Goal: Information Seeking & Learning: Learn about a topic

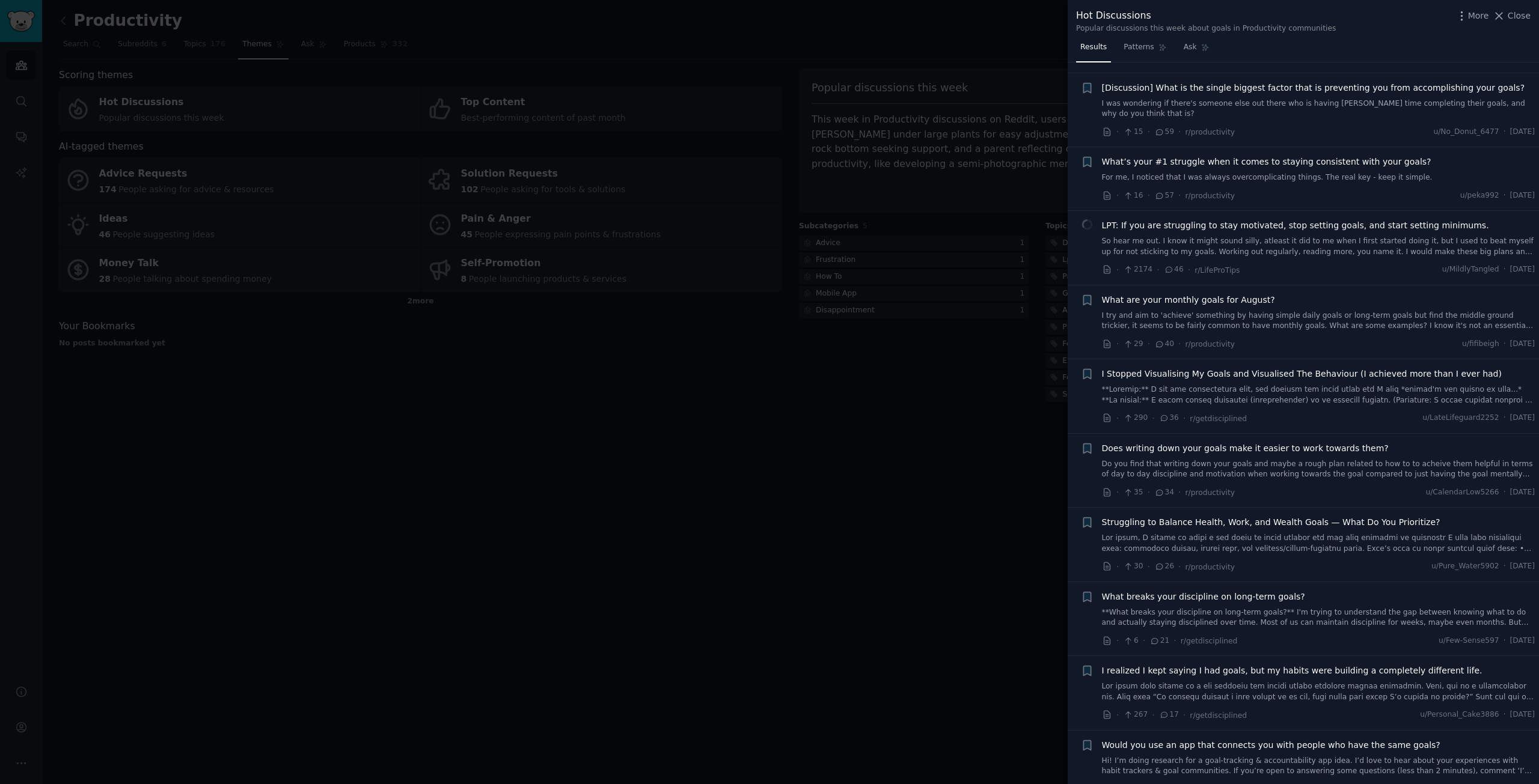
scroll to position [120, 0]
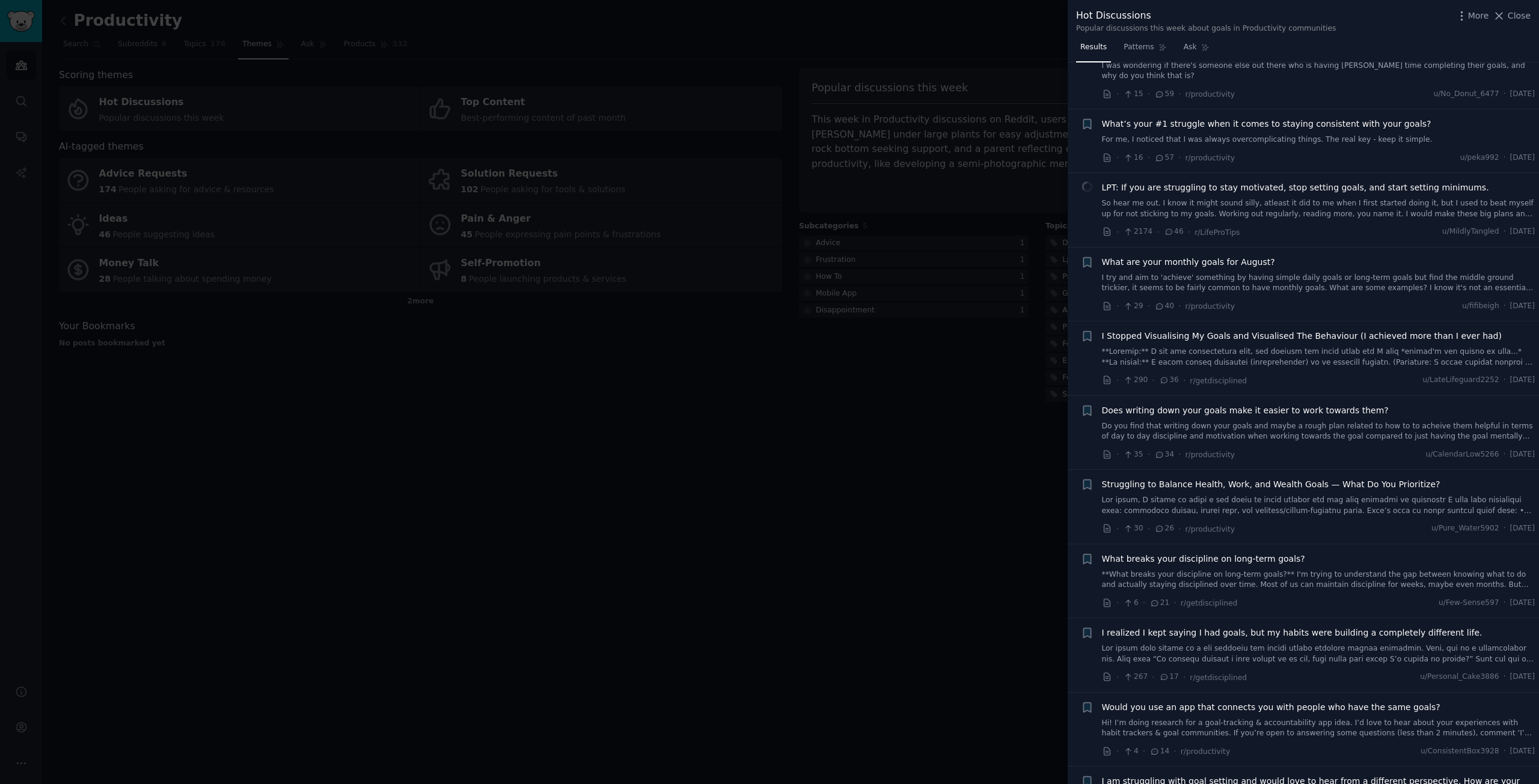
drag, startPoint x: 1394, startPoint y: 635, endPoint x: 1357, endPoint y: 622, distance: 39.2
click at [1357, 627] on span "I realized I kept saying I had goals, but my habits were building a completely …" at bounding box center [1292, 633] width 381 height 13
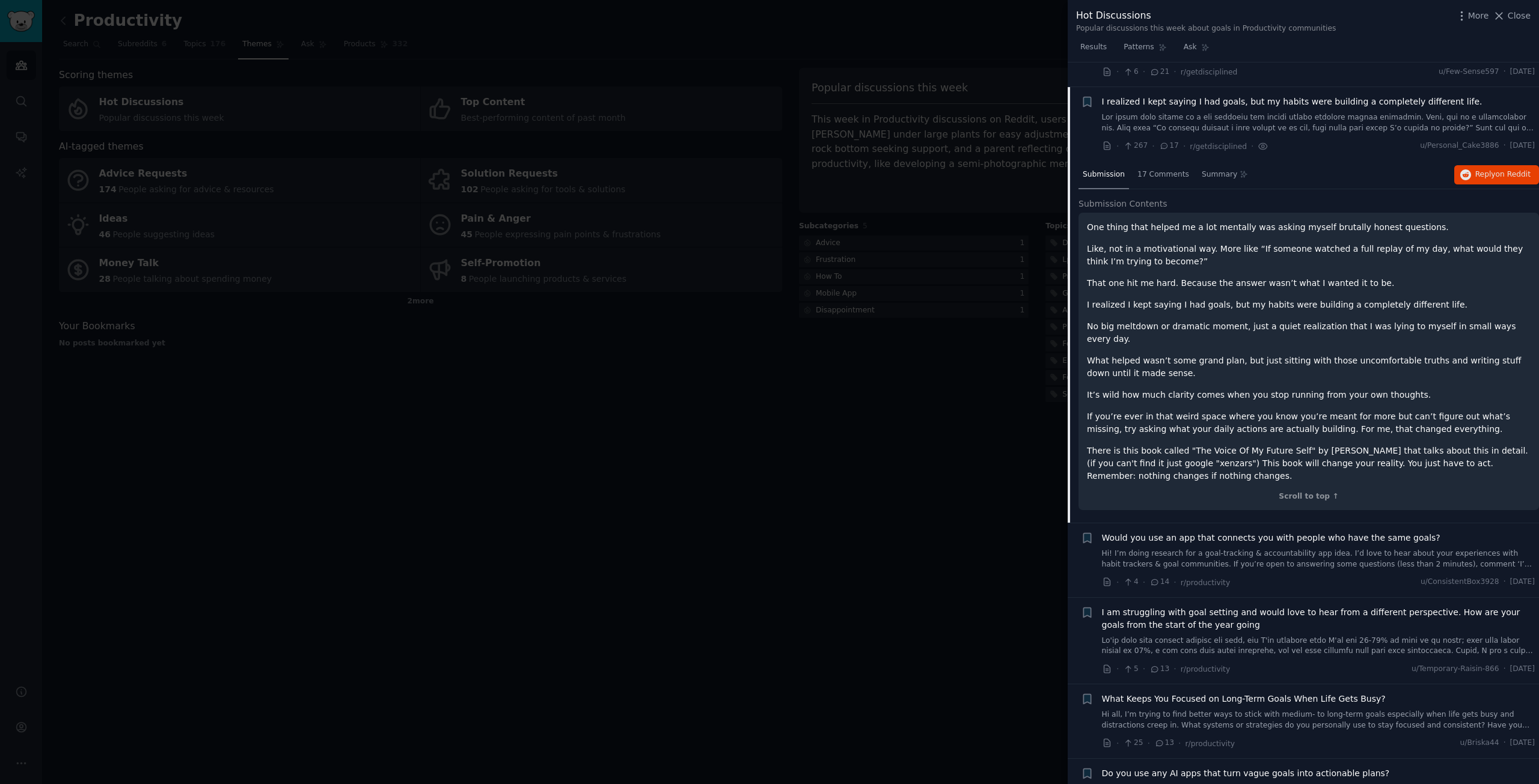
scroll to position [666, 0]
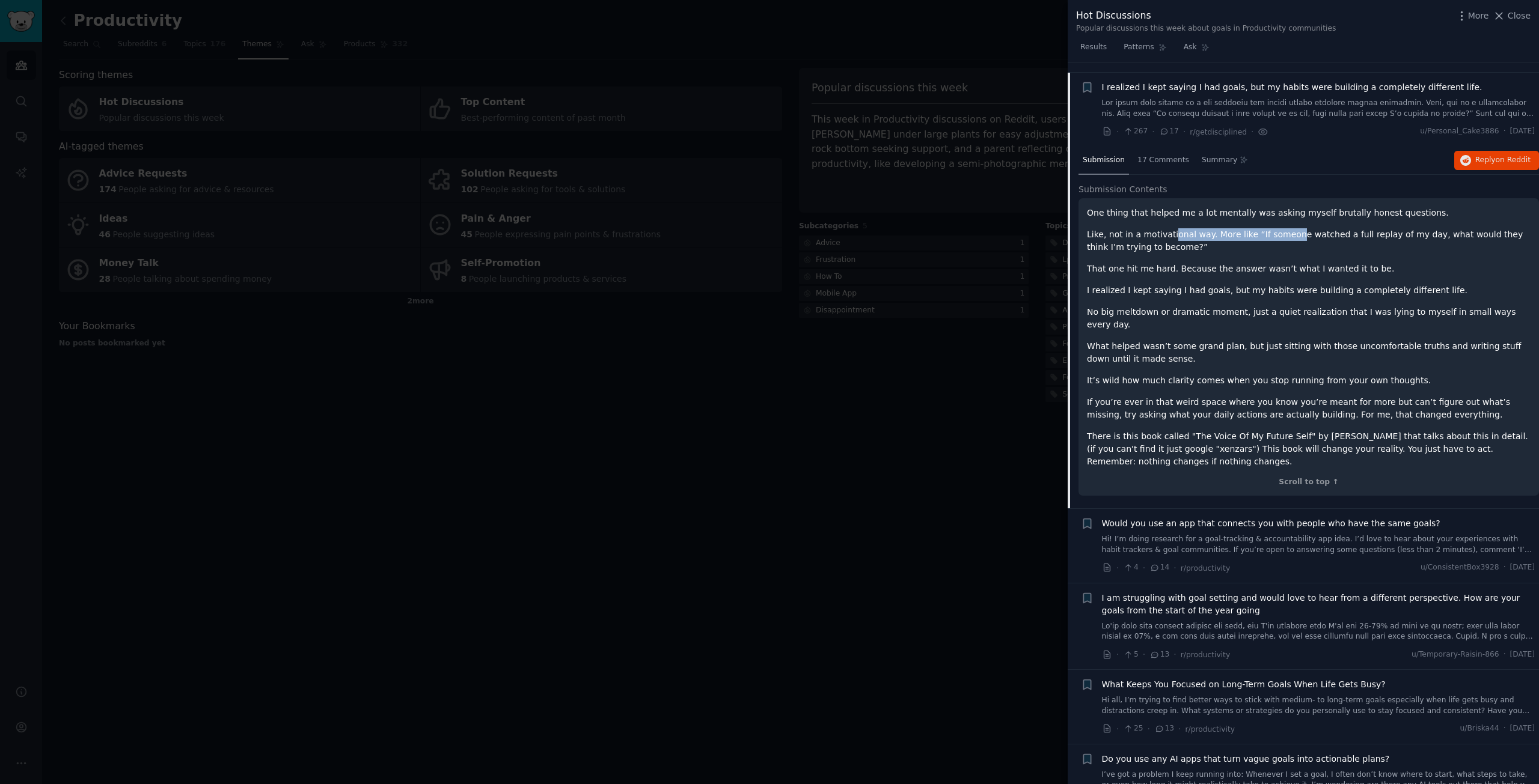
drag, startPoint x: 1241, startPoint y: 215, endPoint x: 1279, endPoint y: 215, distance: 38.0
click at [1279, 215] on div "One thing that helped me a lot mentally was asking myself brutally honest quest…" at bounding box center [1309, 337] width 444 height 261
click at [1275, 228] on p "Like, not in a motivational way. More like “If someone watched a full replay of…" at bounding box center [1309, 240] width 444 height 25
click at [1261, 228] on p "Like, not in a motivational way. More like “If someone watched a full replay of…" at bounding box center [1309, 240] width 444 height 25
drag, startPoint x: 1316, startPoint y: 225, endPoint x: 1394, endPoint y: 225, distance: 78.0
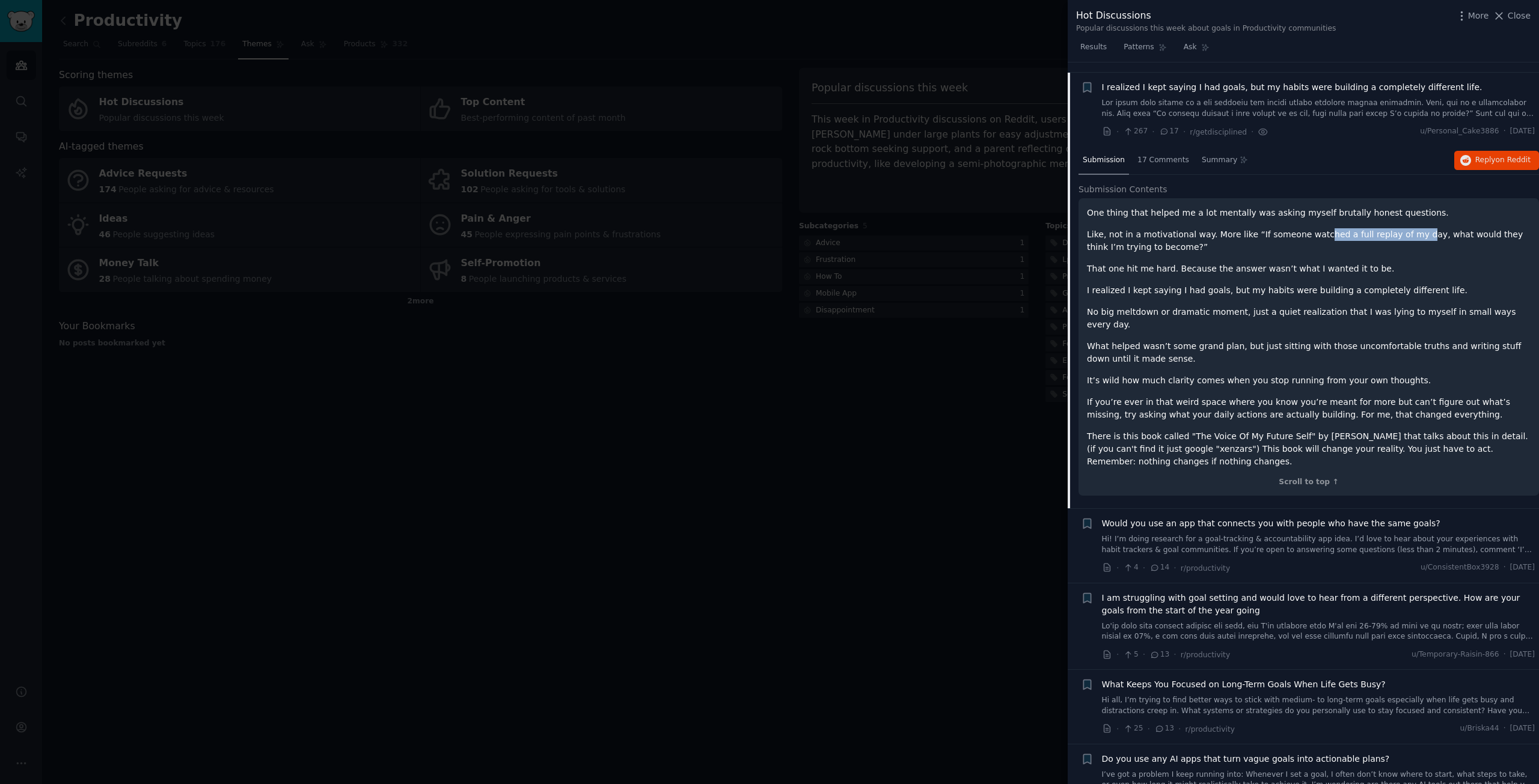
click at [1394, 228] on p "Like, not in a motivational way. More like “If someone watched a full replay of…" at bounding box center [1309, 240] width 444 height 25
drag, startPoint x: 1394, startPoint y: 225, endPoint x: 1371, endPoint y: 237, distance: 25.9
click at [1393, 228] on p "Like, not in a motivational way. More like “If someone watched a full replay of…" at bounding box center [1309, 240] width 444 height 25
click at [1183, 263] on p "That one hit me hard. Because the answer wasn’t what I wanted it to be." at bounding box center [1309, 269] width 444 height 13
drag, startPoint x: 1183, startPoint y: 256, endPoint x: 1217, endPoint y: 256, distance: 34.0
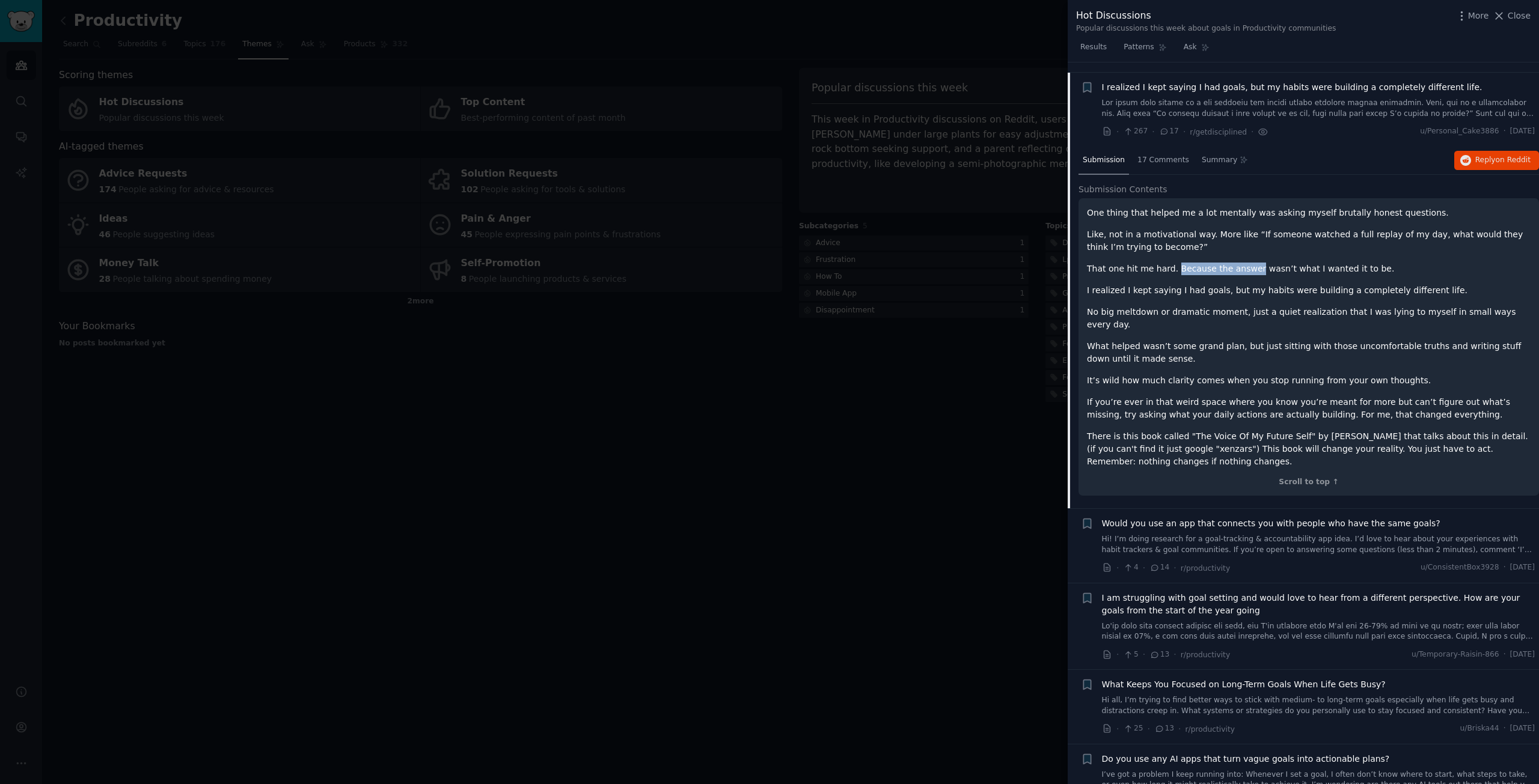
click at [1217, 263] on p "That one hit me hard. Because the answer wasn’t what I wanted it to be." at bounding box center [1309, 269] width 444 height 13
click at [1276, 263] on p "That one hit me hard. Because the answer wasn’t what I wanted it to be." at bounding box center [1309, 269] width 444 height 13
drag, startPoint x: 1312, startPoint y: 259, endPoint x: 1340, endPoint y: 260, distance: 28.0
click at [1338, 263] on p "That one hit me hard. Because the answer wasn’t what I wanted it to be." at bounding box center [1309, 269] width 444 height 13
click at [1344, 263] on p "That one hit me hard. Because the answer wasn’t what I wanted it to be." at bounding box center [1309, 269] width 444 height 13
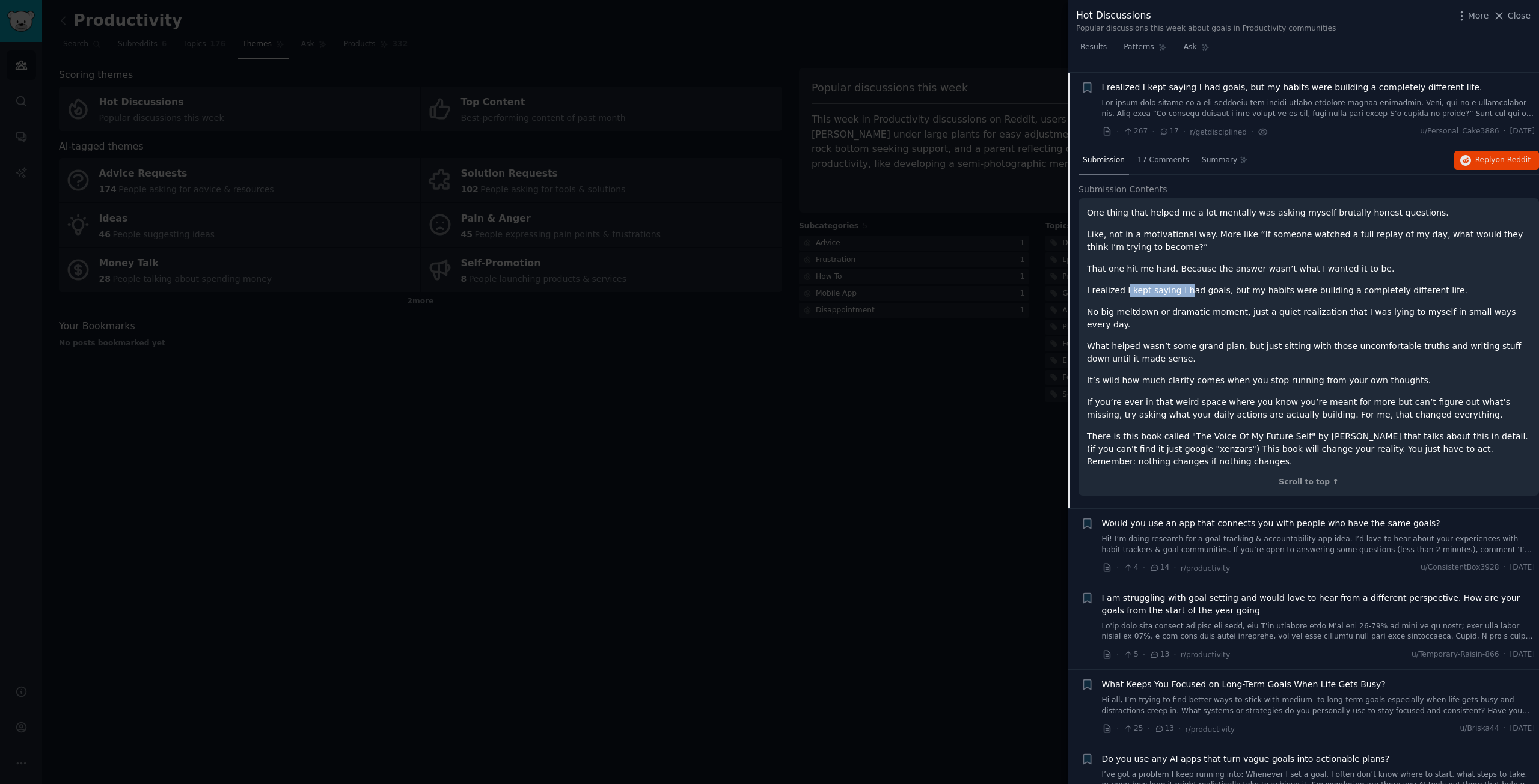
drag, startPoint x: 1126, startPoint y: 283, endPoint x: 1180, endPoint y: 281, distance: 54.0
click at [1180, 284] on p "I realized I kept saying I had goals, but my habits were building a completely …" at bounding box center [1309, 291] width 444 height 13
drag, startPoint x: 1129, startPoint y: 301, endPoint x: 1203, endPoint y: 304, distance: 74.1
click at [1193, 306] on p "No big meltdown or dramatic moment, just a quiet realization that I was lying t…" at bounding box center [1309, 318] width 444 height 25
click at [1249, 306] on p "No big meltdown or dramatic moment, just a quiet realization that I was lying t…" at bounding box center [1309, 318] width 444 height 25
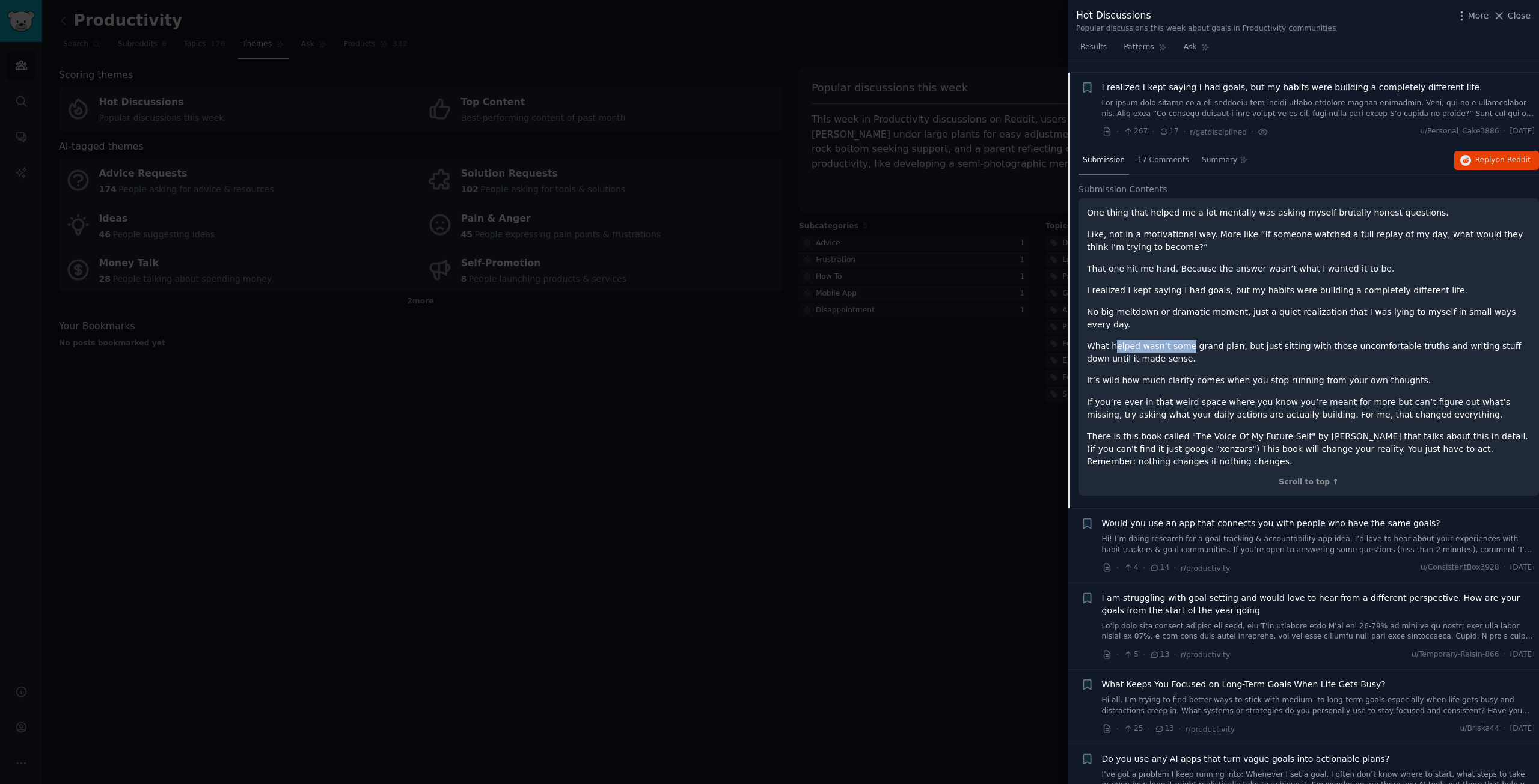
drag, startPoint x: 1115, startPoint y: 322, endPoint x: 1182, endPoint y: 321, distance: 67.0
click at [1182, 340] on p "What helped wasn’t some grand plan, but just sitting with those uncomfortable t…" at bounding box center [1309, 352] width 444 height 25
click at [1226, 340] on p "What helped wasn’t some grand plan, but just sitting with those uncomfortable t…" at bounding box center [1309, 352] width 444 height 25
drag, startPoint x: 1148, startPoint y: 322, endPoint x: 1163, endPoint y: 322, distance: 15.0
click at [1163, 340] on p "What helped wasn’t some grand plan, but just sitting with those uncomfortable t…" at bounding box center [1309, 352] width 444 height 25
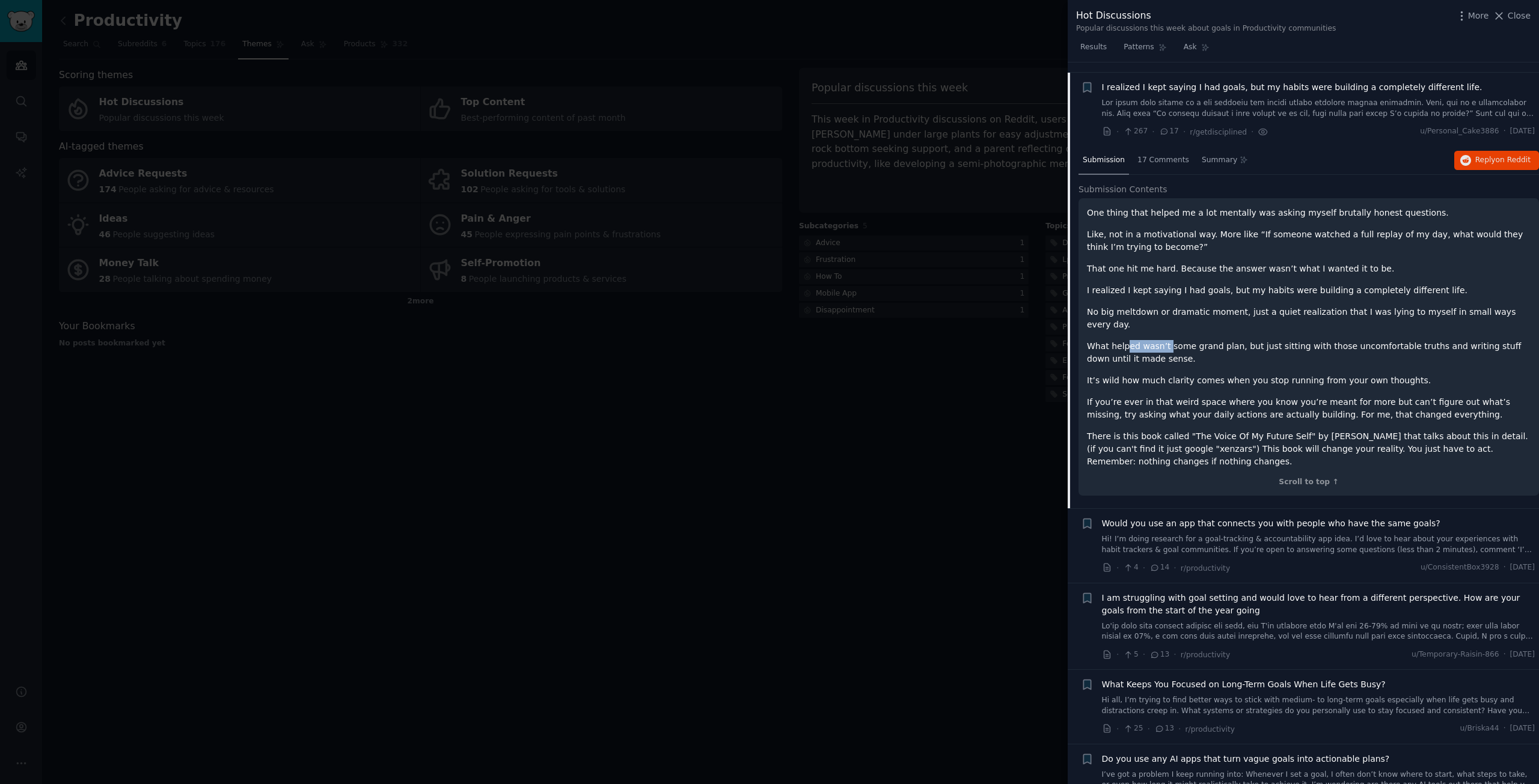
click at [1140, 340] on p "What helped wasn’t some grand plan, but just sitting with those uncomfortable t…" at bounding box center [1309, 352] width 444 height 25
drag, startPoint x: 1145, startPoint y: 324, endPoint x: 1181, endPoint y: 323, distance: 36.0
click at [1181, 340] on p "What helped wasn’t some grand plan, but just sitting with those uncomfortable t…" at bounding box center [1309, 352] width 444 height 25
click at [1221, 340] on p "What helped wasn’t some grand plan, but just sitting with those uncomfortable t…" at bounding box center [1309, 352] width 444 height 25
drag, startPoint x: 1242, startPoint y: 321, endPoint x: 1316, endPoint y: 323, distance: 74.0
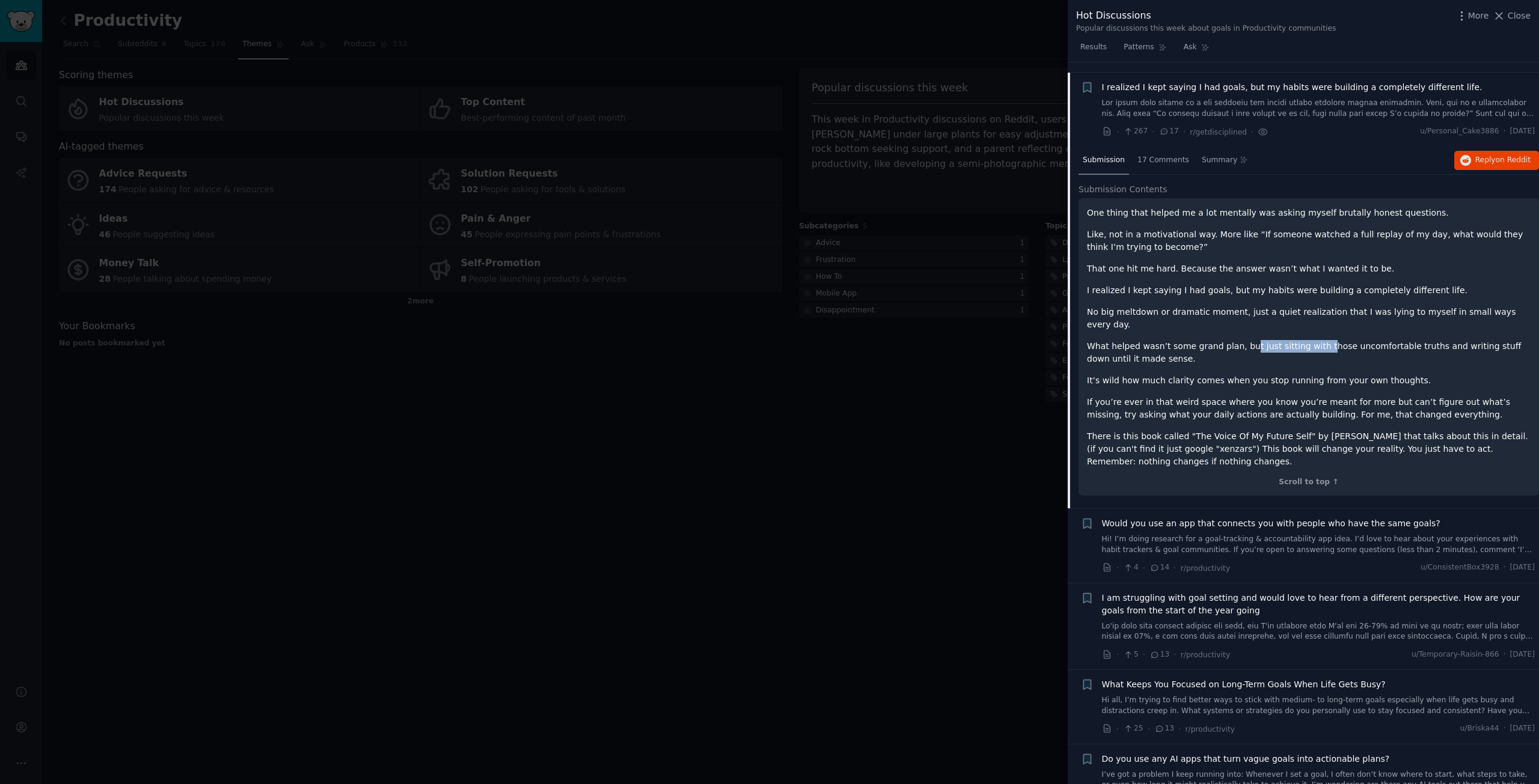
click at [1307, 340] on p "What helped wasn’t some grand plan, but just sitting with those uncomfortable t…" at bounding box center [1309, 352] width 444 height 25
click at [1349, 340] on p "What helped wasn’t some grand plan, but just sitting with those uncomfortable t…" at bounding box center [1309, 352] width 444 height 25
drag, startPoint x: 1393, startPoint y: 321, endPoint x: 1439, endPoint y: 321, distance: 46.0
click at [1439, 340] on p "What helped wasn’t some grand plan, but just sitting with those uncomfortable t…" at bounding box center [1309, 352] width 444 height 25
drag, startPoint x: 1102, startPoint y: 357, endPoint x: 1312, endPoint y: 352, distance: 210.1
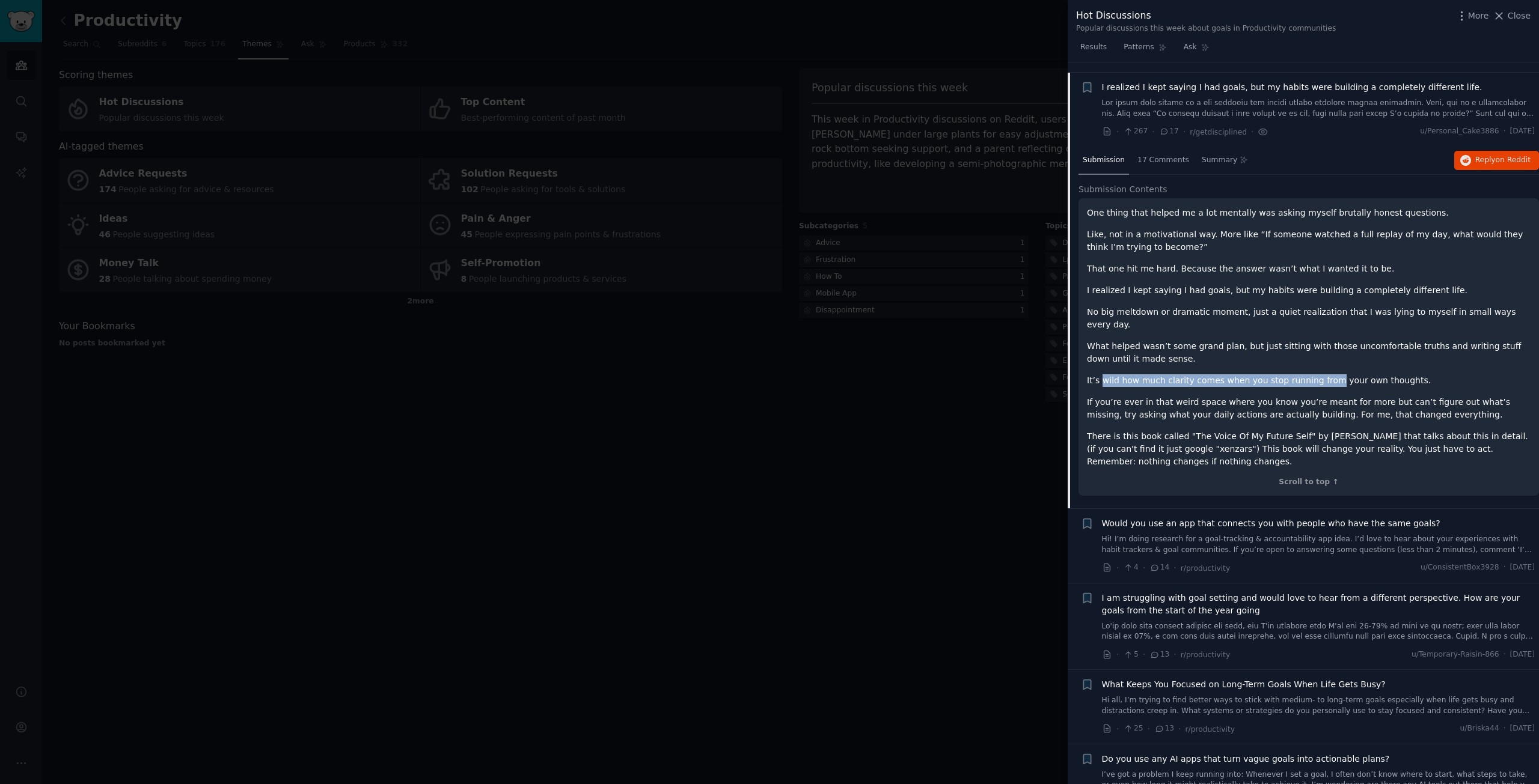
click at [1312, 374] on p "It’s wild how much clarity comes when you stop running from your own thoughts." at bounding box center [1309, 381] width 444 height 13
click at [1134, 396] on p "If you’re ever in that weird space where you know you’re meant for more but can…" at bounding box center [1309, 408] width 444 height 25
drag, startPoint x: 1134, startPoint y: 378, endPoint x: 1337, endPoint y: 374, distance: 203.0
click at [1337, 396] on p "If you’re ever in that weird space where you know you’re meant for more but can…" at bounding box center [1309, 408] width 444 height 25
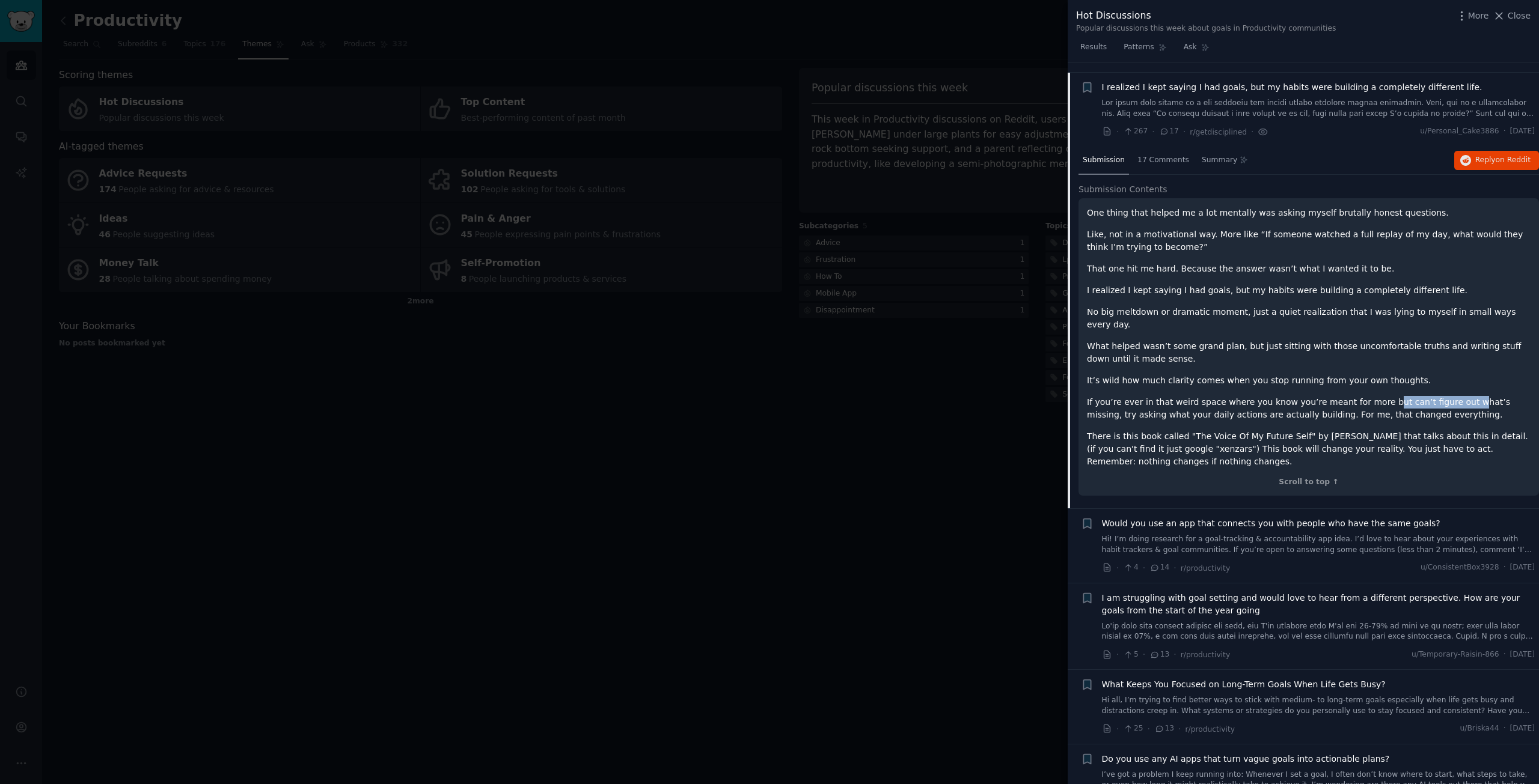
drag, startPoint x: 1362, startPoint y: 378, endPoint x: 1440, endPoint y: 382, distance: 78.1
click at [1440, 396] on p "If you’re ever in that weird space where you know you’re meant for more but can…" at bounding box center [1309, 408] width 444 height 25
click at [1445, 396] on p "If you’re ever in that weird space where you know you’re meant for more but can…" at bounding box center [1309, 408] width 444 height 25
drag, startPoint x: 1135, startPoint y: 392, endPoint x: 1249, endPoint y: 388, distance: 114.1
click at [1249, 396] on p "If you’re ever in that weird space where you know you’re meant for more but can…" at bounding box center [1309, 408] width 444 height 25
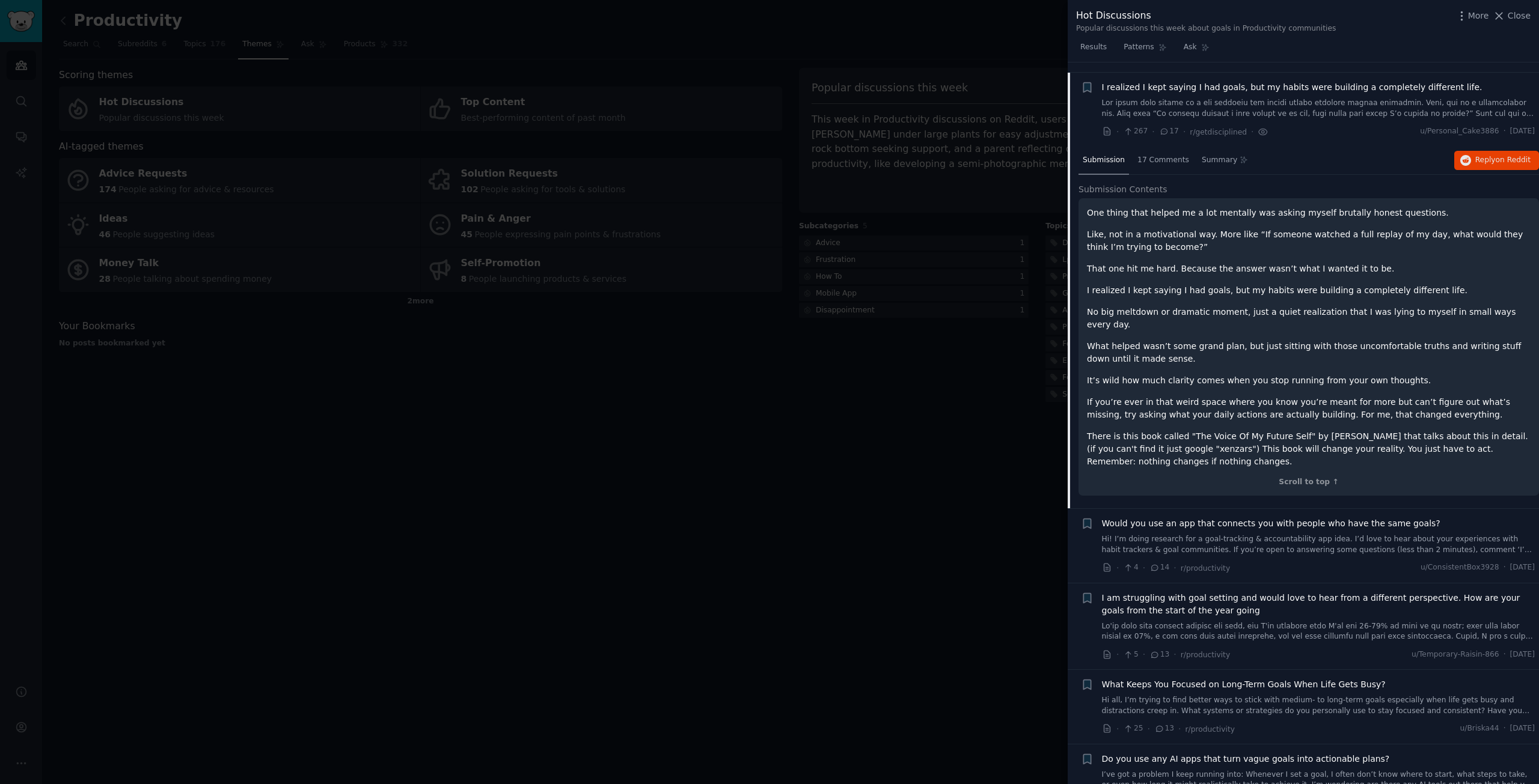
click at [1263, 396] on p "If you’re ever in that weird space where you know you’re meant for more but can…" at bounding box center [1309, 408] width 444 height 25
drag, startPoint x: 1334, startPoint y: 391, endPoint x: 1349, endPoint y: 393, distance: 15.1
click at [1349, 396] on p "If you’re ever in that weird space where you know you’re meant for more but can…" at bounding box center [1309, 408] width 444 height 25
click at [1169, 431] on p "There is this book called "The Voice Of My Future Self" by [PERSON_NAME] that t…" at bounding box center [1309, 449] width 444 height 38
drag, startPoint x: 1149, startPoint y: 411, endPoint x: 1206, endPoint y: 411, distance: 57.0
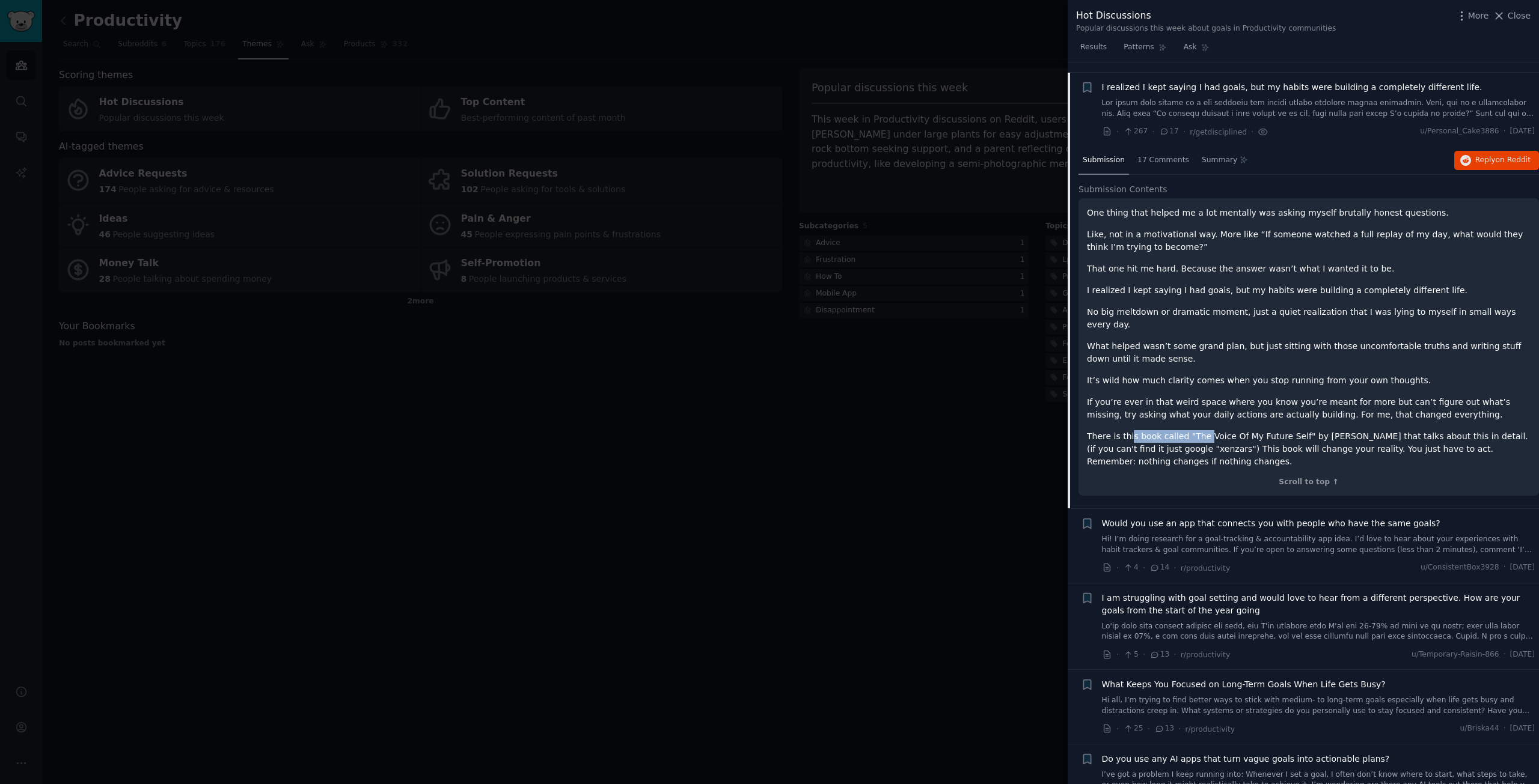
click at [1201, 431] on p "There is this book called "The Voice Of My Future Self" by [PERSON_NAME] that t…" at bounding box center [1309, 449] width 444 height 38
click at [1285, 431] on p "There is this book called "The Voice Of My Future Self" by [PERSON_NAME] that t…" at bounding box center [1309, 449] width 444 height 38
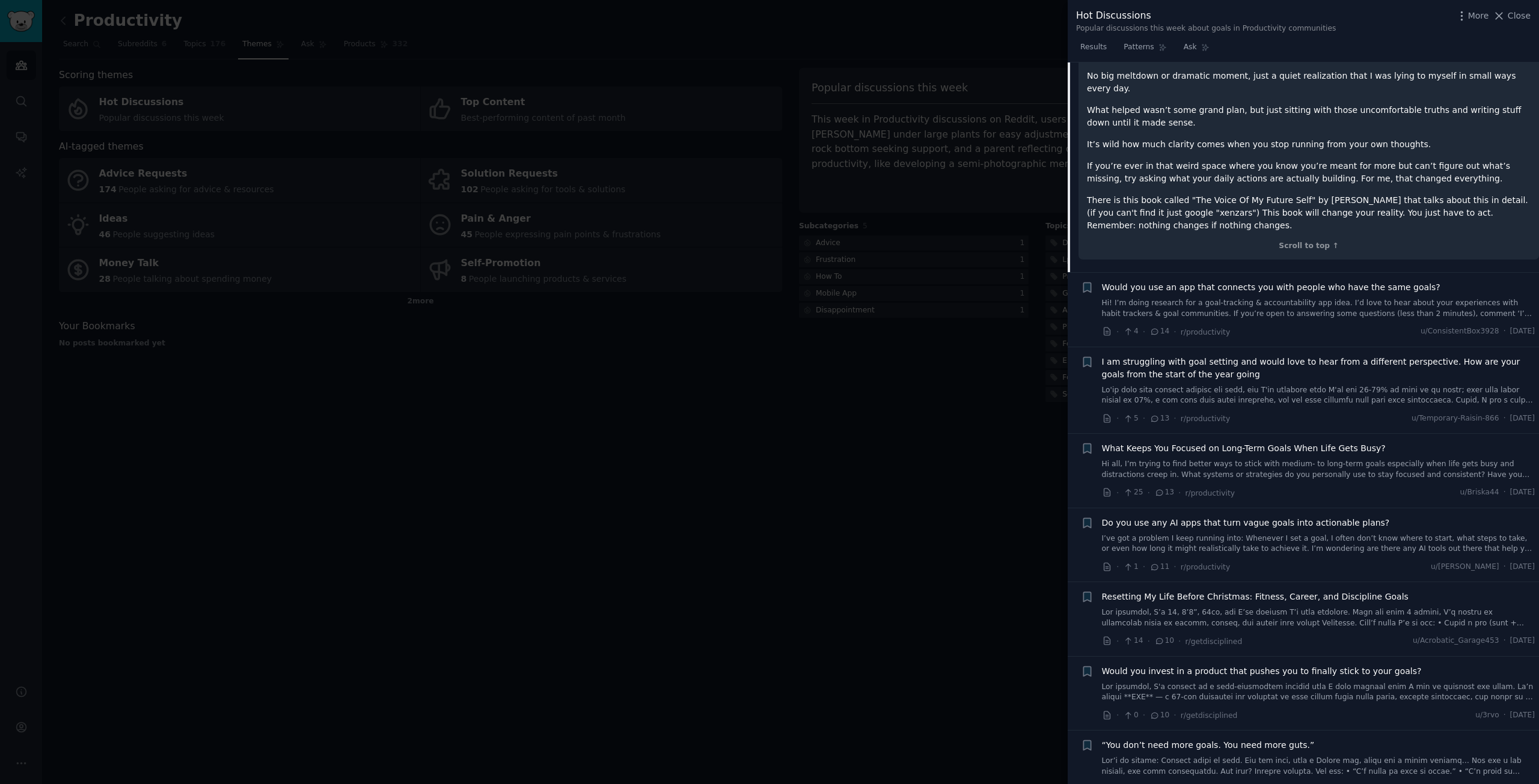
scroll to position [906, 0]
click at [1290, 603] on link at bounding box center [1318, 614] width 433 height 21
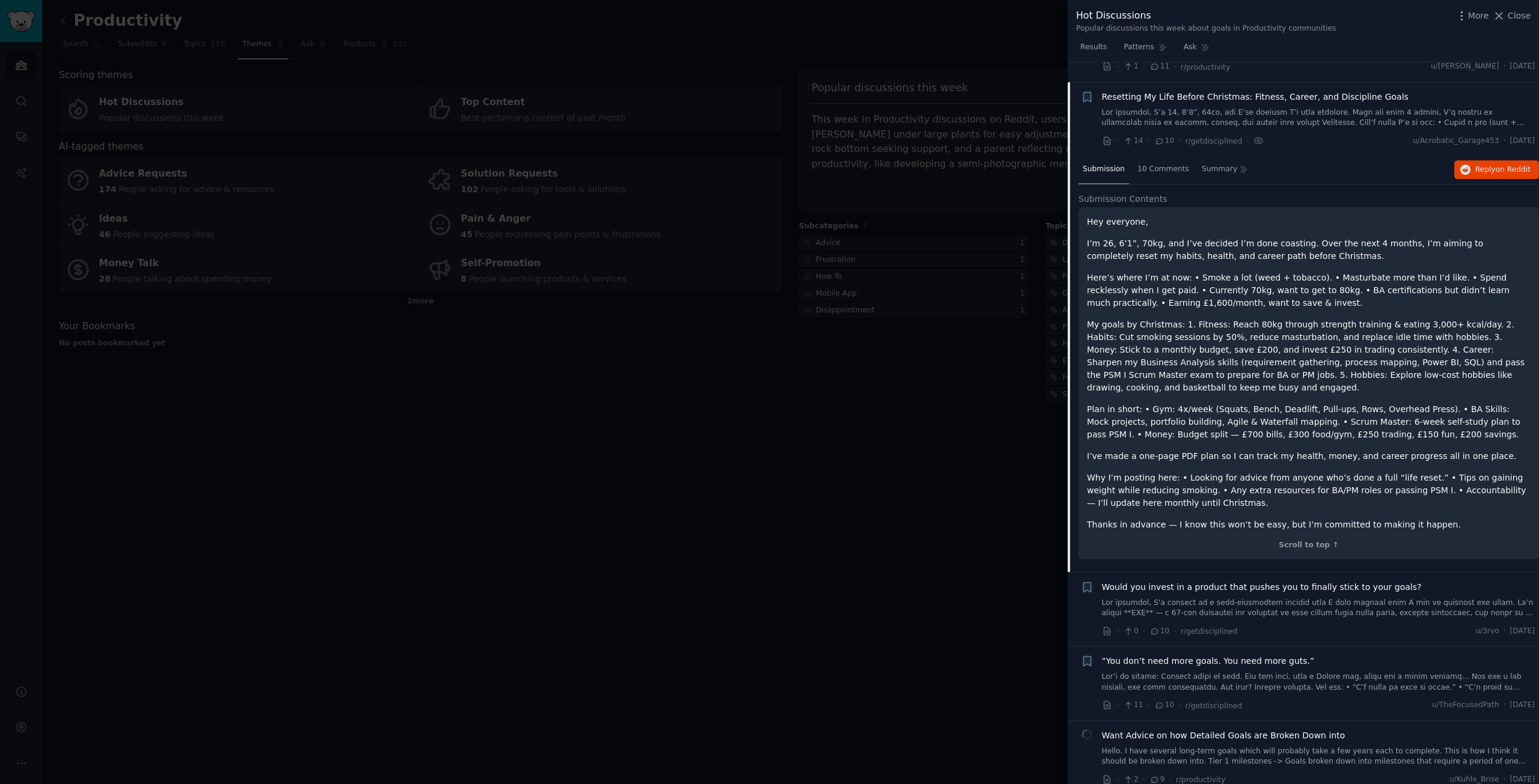
scroll to position [1050, 0]
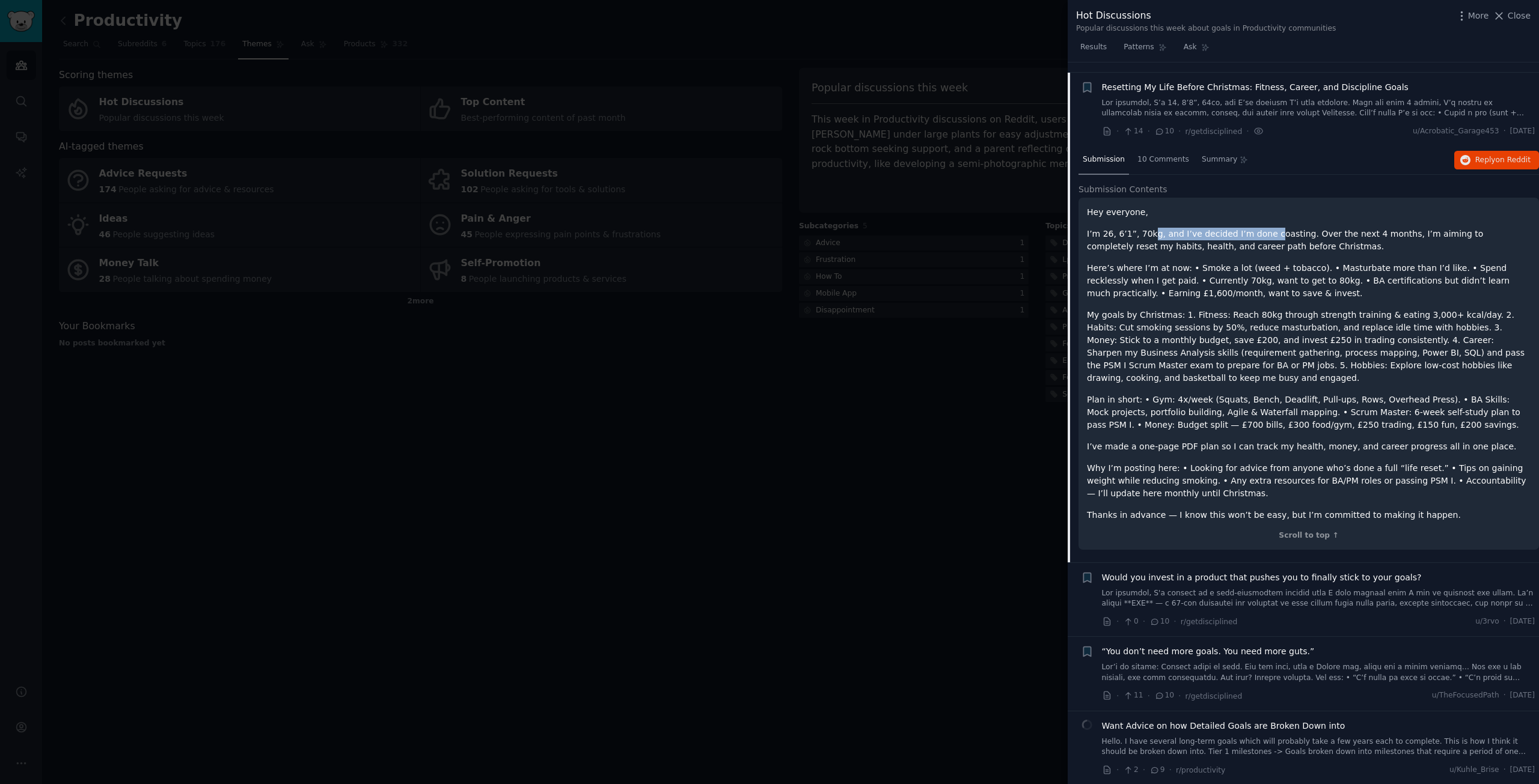
drag, startPoint x: 1187, startPoint y: 225, endPoint x: 1259, endPoint y: 222, distance: 72.1
click at [1259, 228] on p "I’m 26, 6’1”, 70kg, and I’ve decided I’m done coasting. Over the next 4 months,…" at bounding box center [1309, 240] width 444 height 25
click at [1170, 262] on p "Here’s where I’m at now: • Smoke a lot (weed + tobacco). • Masturbate more than…" at bounding box center [1309, 280] width 444 height 38
drag, startPoint x: 1299, startPoint y: 315, endPoint x: 1339, endPoint y: 316, distance: 40.0
click at [1339, 316] on p "My goals by Christmas: 1. Fitness: Reach 80kg through strength training & eatin…" at bounding box center [1309, 347] width 444 height 76
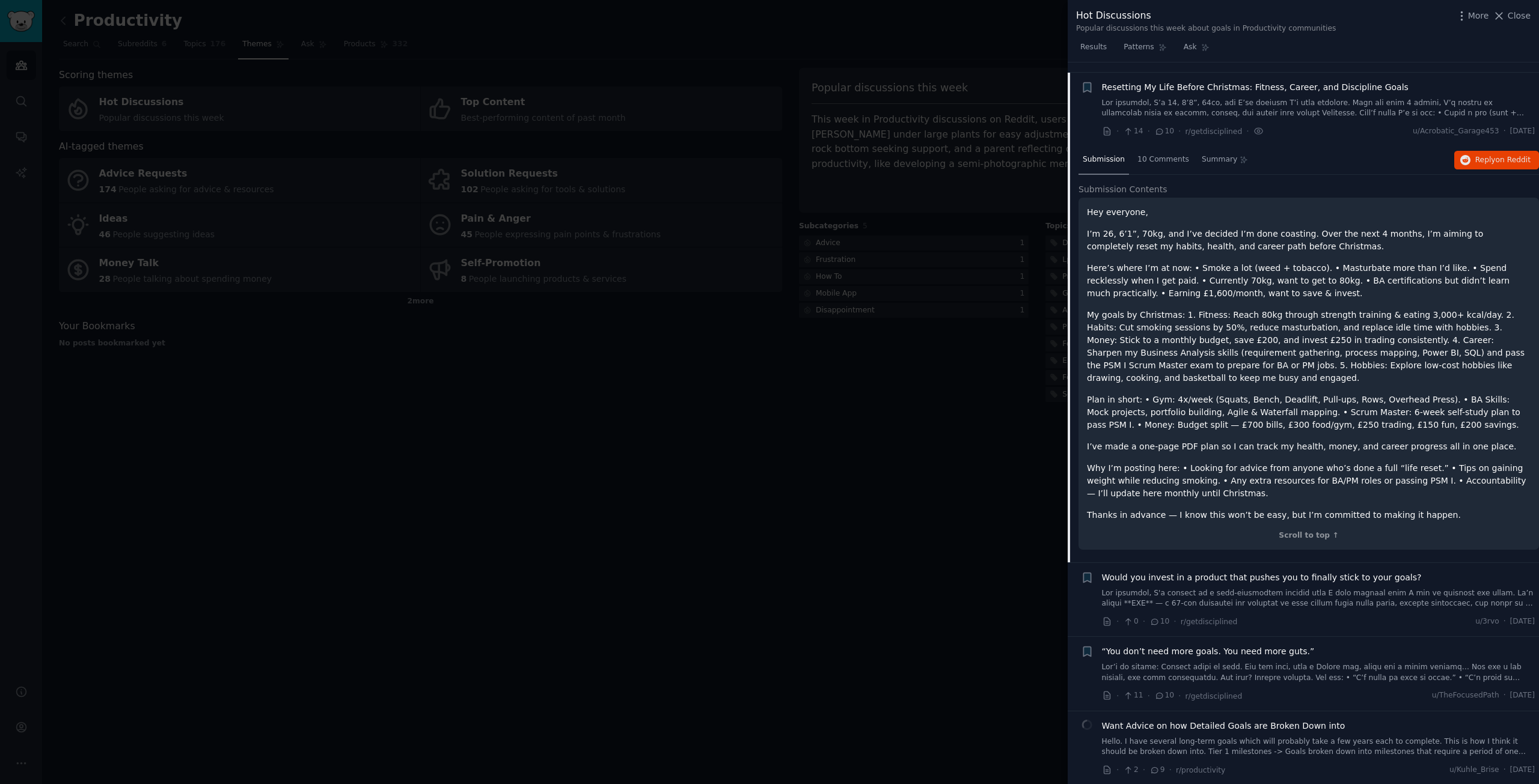
click at [1442, 318] on p "My goals by Christmas: 1. Fitness: Reach 80kg through strength training & eatin…" at bounding box center [1309, 347] width 444 height 76
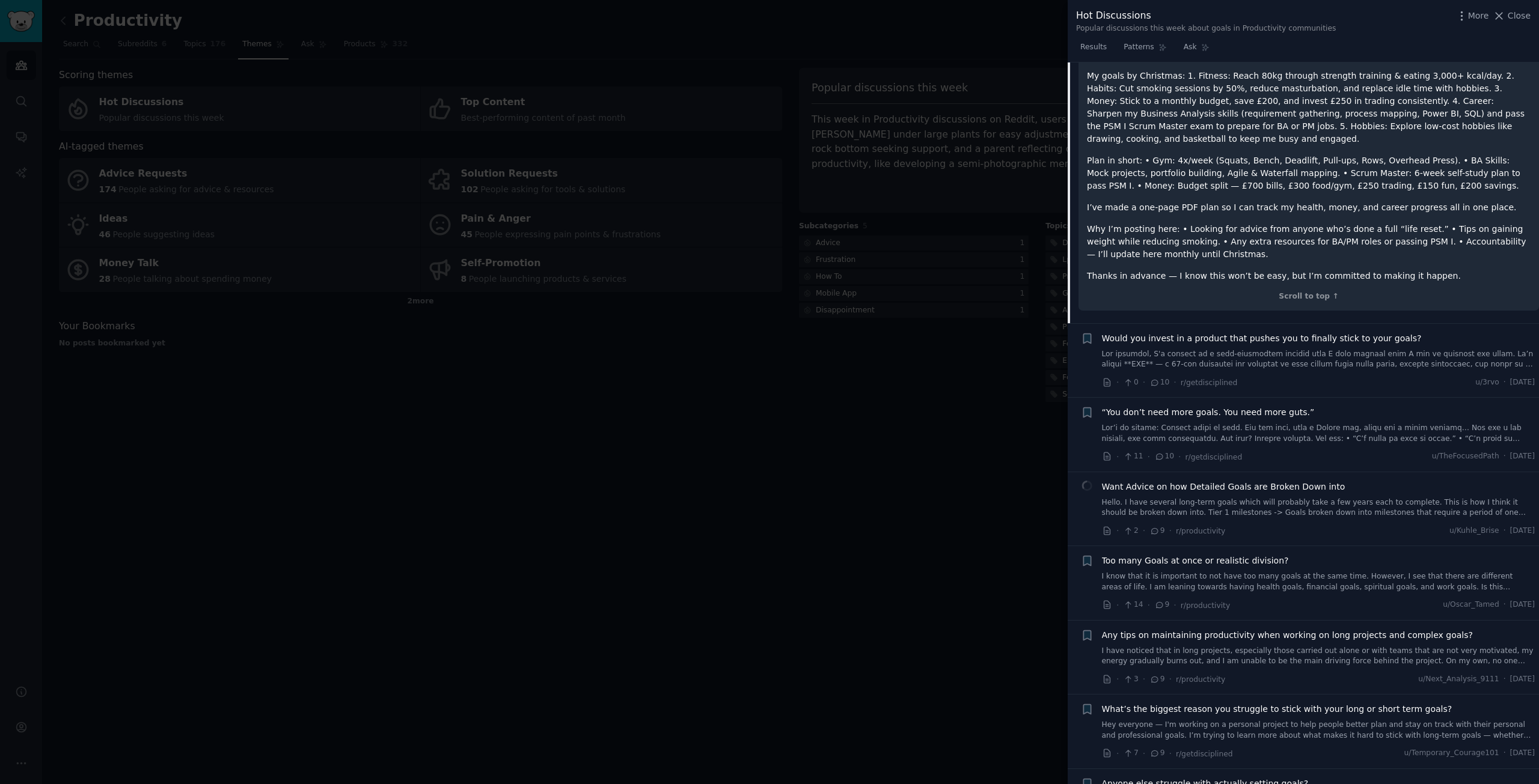
scroll to position [1290, 0]
click at [1195, 331] on span "Would you invest in a product that pushes you to finally stick to your goals?" at bounding box center [1262, 337] width 320 height 13
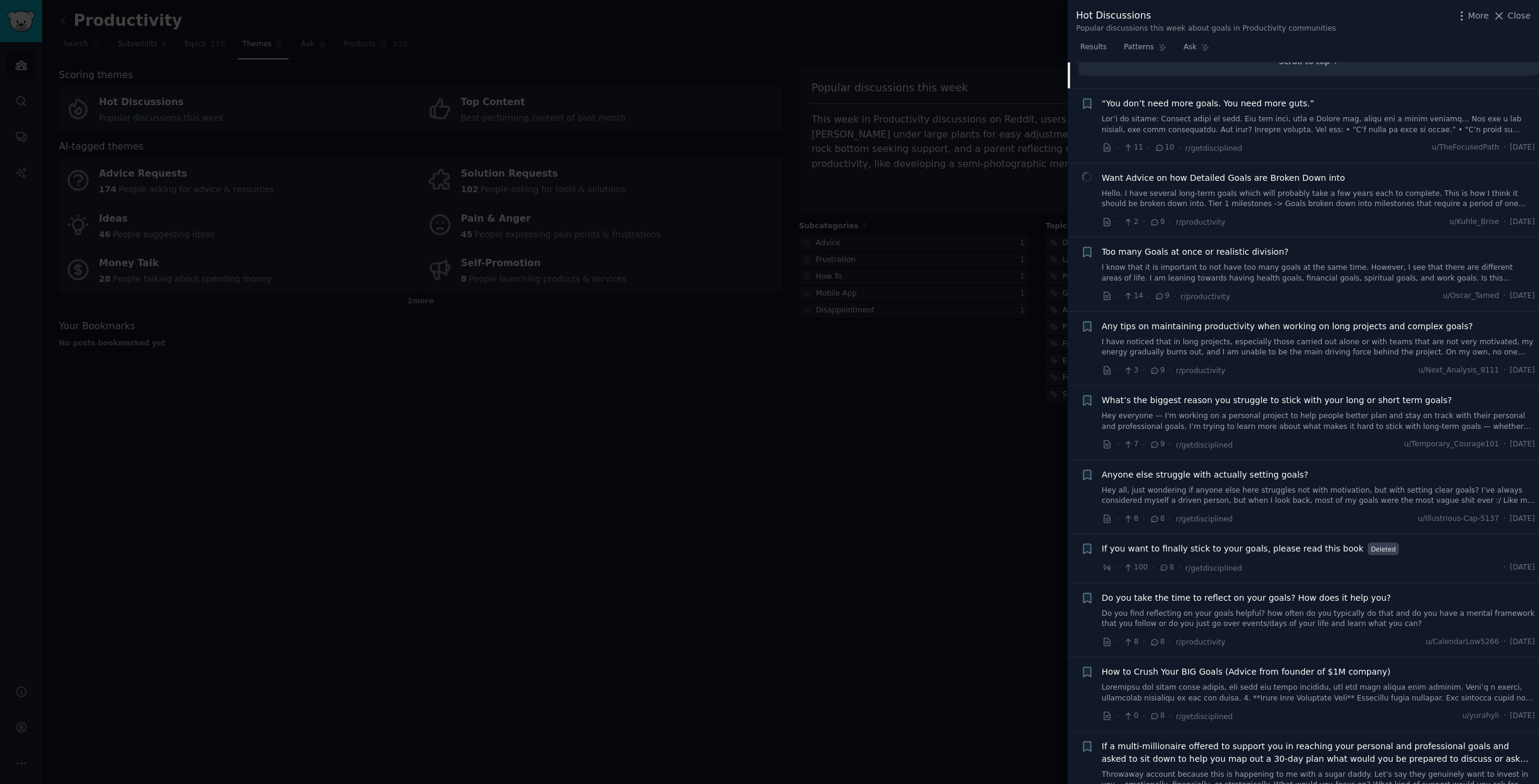
scroll to position [1545, 0]
click at [1320, 680] on link at bounding box center [1318, 691] width 433 height 21
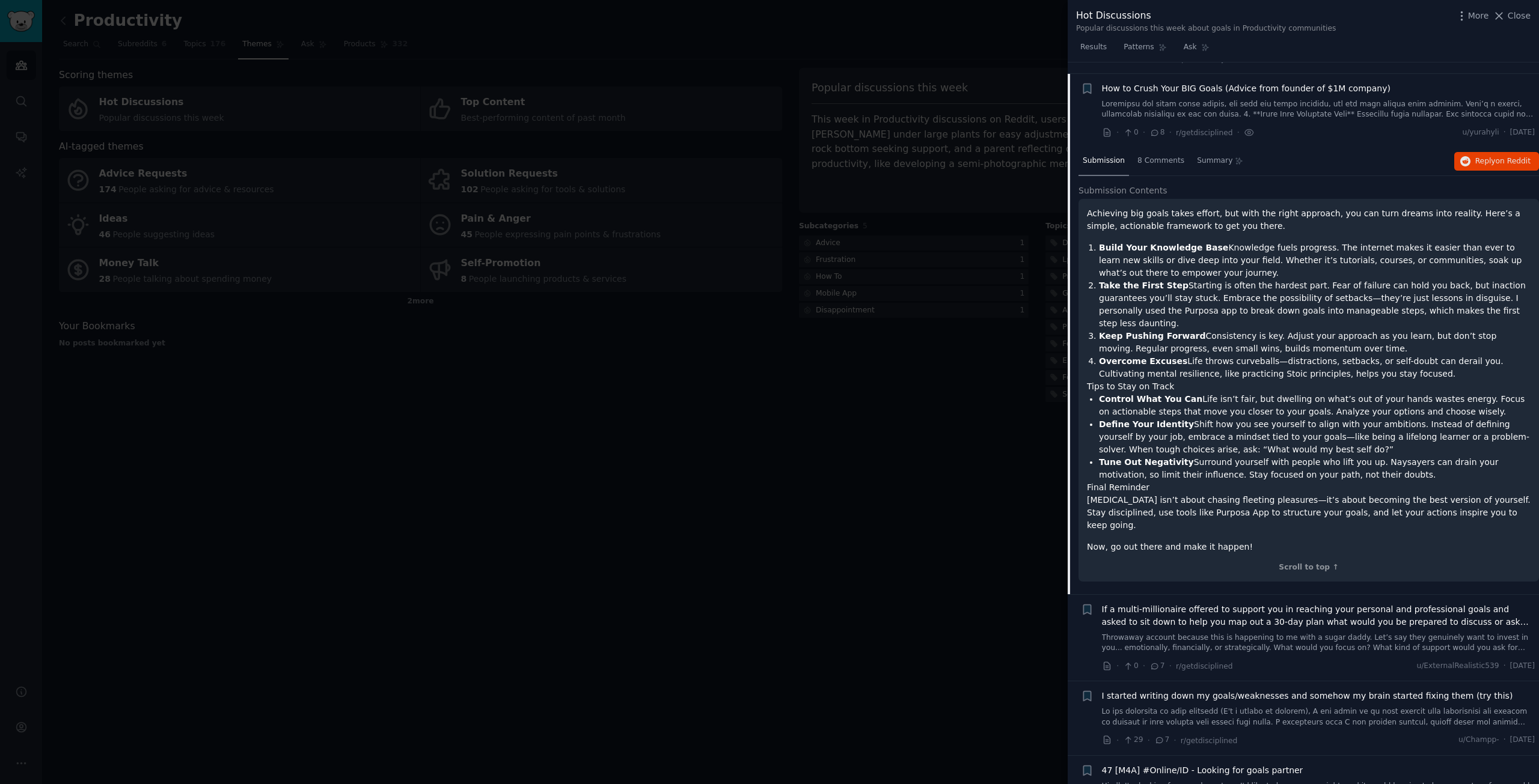
scroll to position [1766, 0]
drag, startPoint x: 1203, startPoint y: 397, endPoint x: 1232, endPoint y: 394, distance: 29.2
click at [1232, 417] on li "Define Your Identity Shift how you see yourself to align with your ambitions. I…" at bounding box center [1314, 435] width 432 height 38
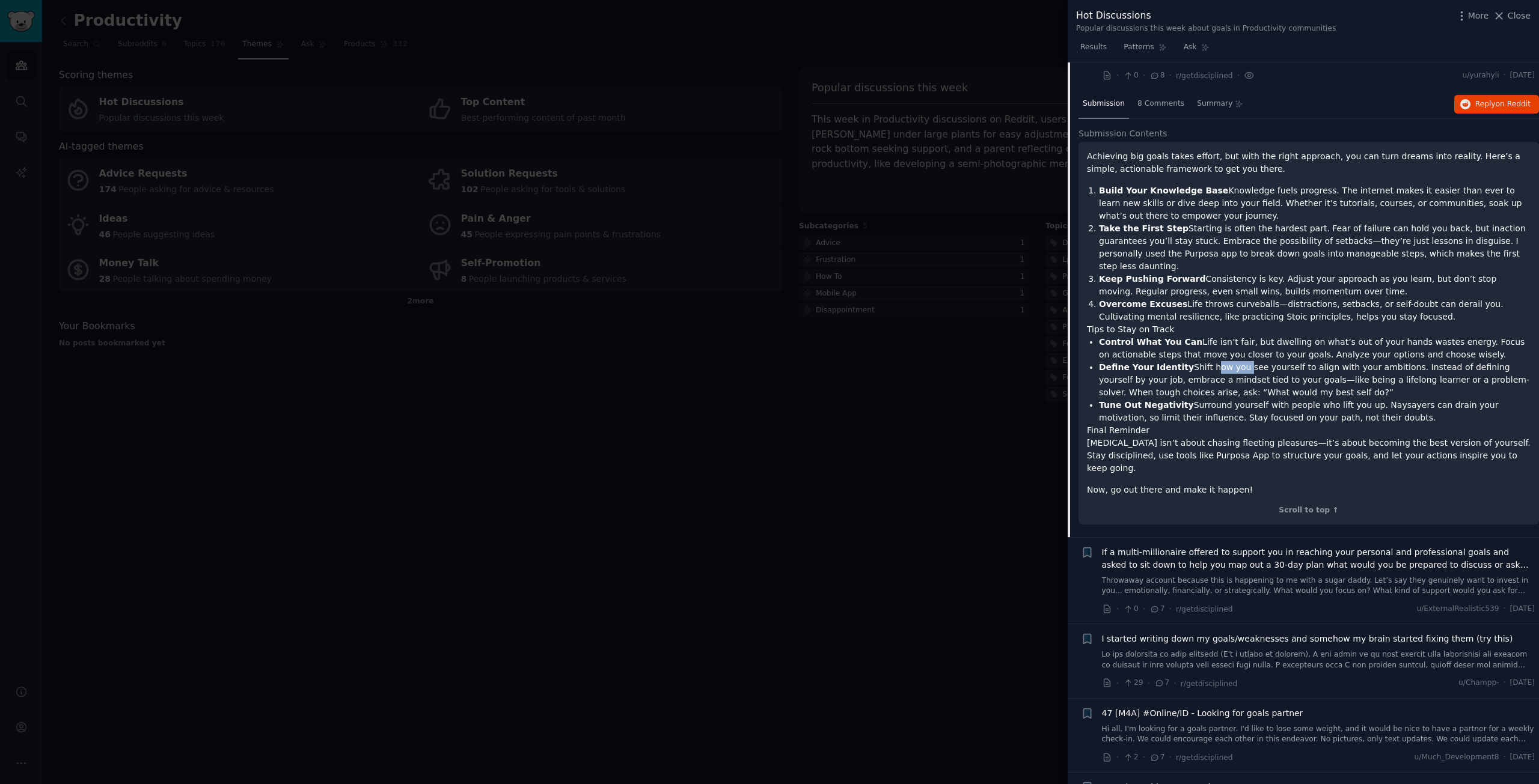
scroll to position [1827, 0]
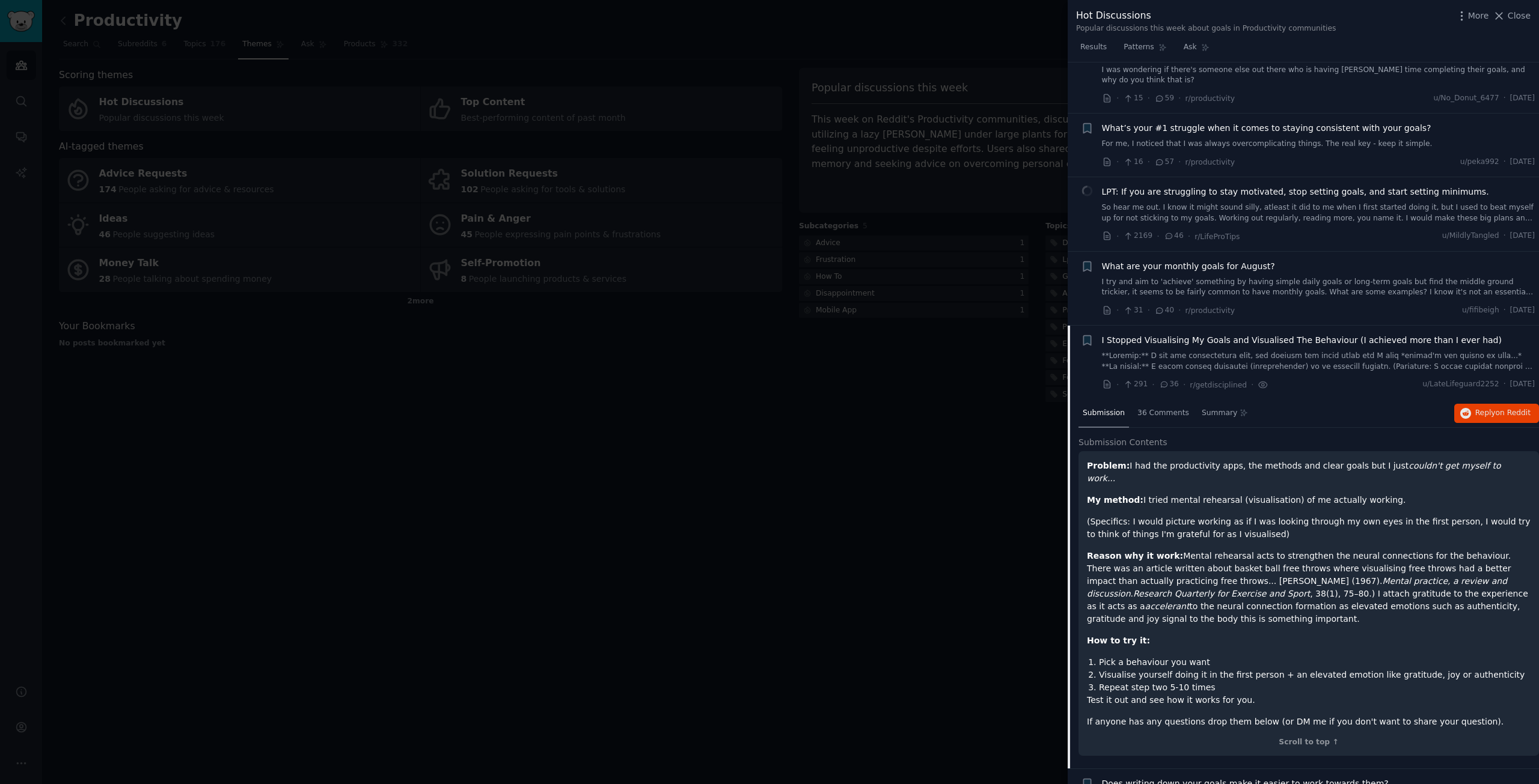
scroll to position [120, 0]
drag, startPoint x: 1205, startPoint y: 473, endPoint x: 1272, endPoint y: 476, distance: 67.1
click at [1272, 490] on p "My method: I tried mental rehearsal (visualisation) of me actually working." at bounding box center [1309, 496] width 444 height 13
click at [1288, 490] on p "My method: I tried mental rehearsal (visualisation) of me actually working." at bounding box center [1309, 496] width 444 height 13
drag, startPoint x: 1154, startPoint y: 495, endPoint x: 1223, endPoint y: 497, distance: 69.0
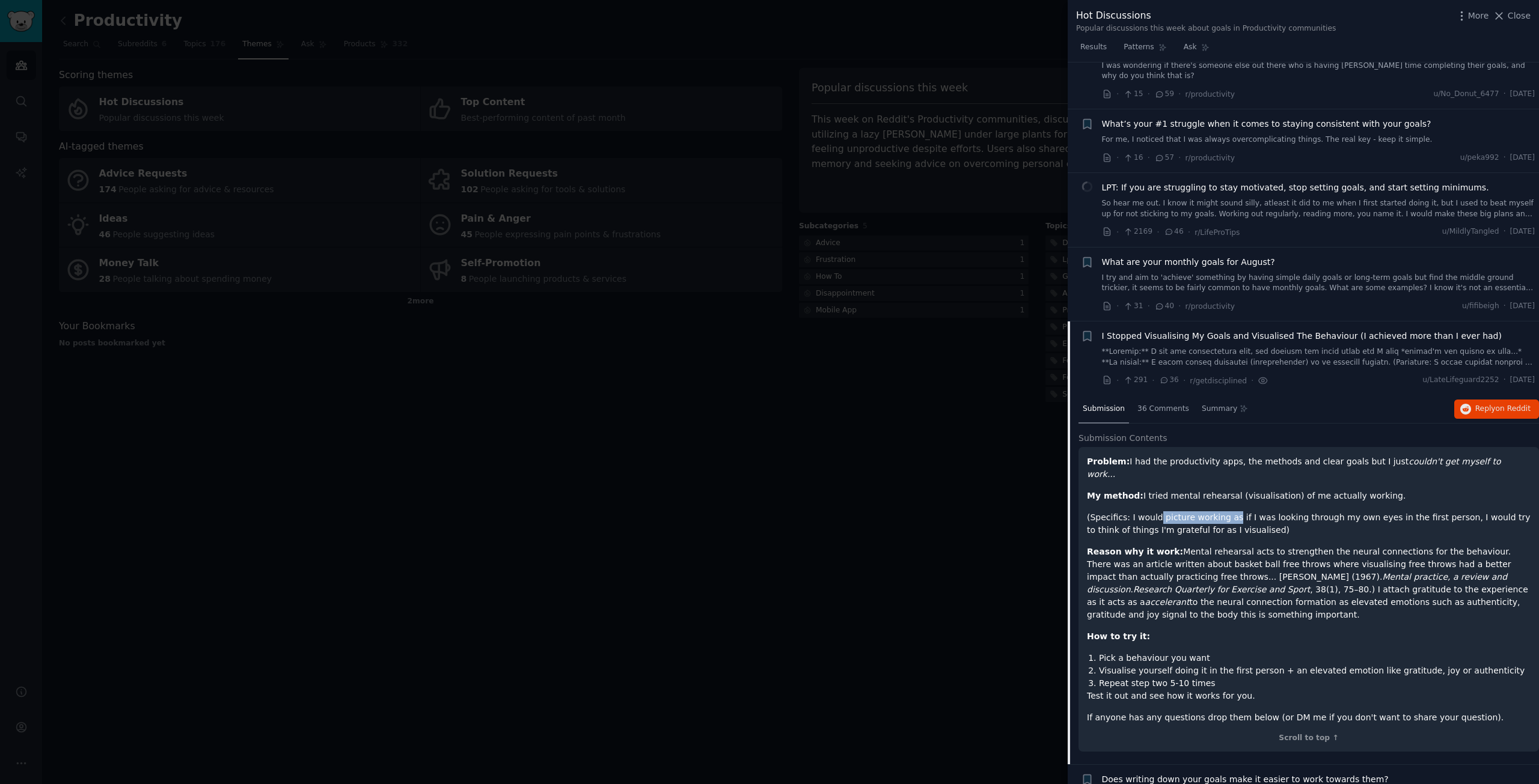
click at [1223, 512] on p "(Specifics: I would picture working as if I was looking through my own eyes in …" at bounding box center [1309, 524] width 444 height 25
click at [1168, 512] on p "(Specifics: I would picture working as if I was looking through my own eyes in …" at bounding box center [1309, 524] width 444 height 25
drag, startPoint x: 1206, startPoint y: 494, endPoint x: 1226, endPoint y: 495, distance: 20.0
click at [1224, 512] on p "(Specifics: I would picture working as if I was looking through my own eyes in …" at bounding box center [1309, 524] width 444 height 25
drag, startPoint x: 1258, startPoint y: 495, endPoint x: 1412, endPoint y: 494, distance: 154.0
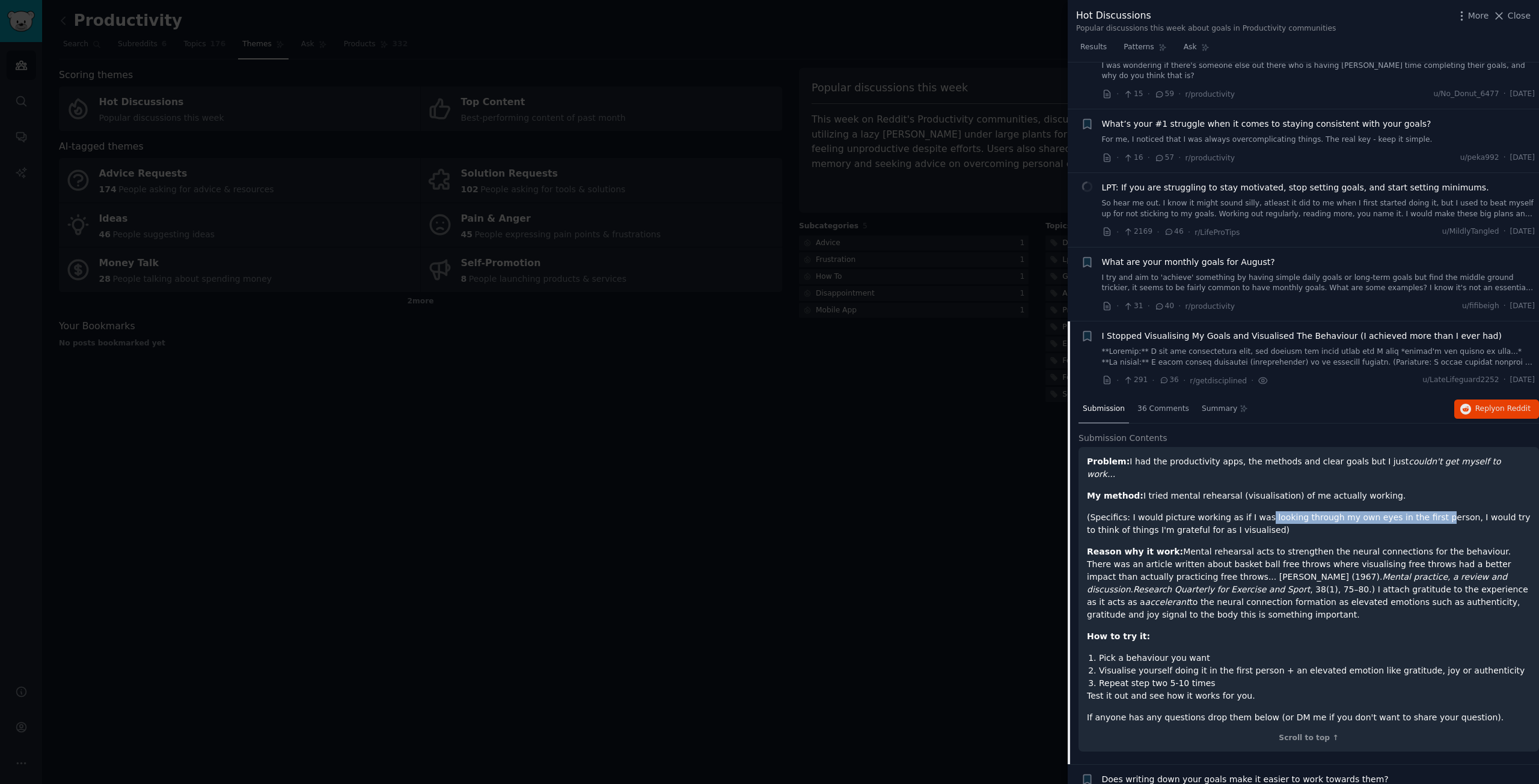
click at [1412, 512] on p "(Specifics: I would picture working as if I was looking through my own eyes in …" at bounding box center [1309, 524] width 444 height 25
click at [1191, 512] on p "(Specifics: I would picture working as if I was looking through my own eyes in …" at bounding box center [1309, 524] width 444 height 25
drag, startPoint x: 1184, startPoint y: 528, endPoint x: 1351, endPoint y: 526, distance: 167.0
click at [1351, 545] on p "Reason why it work: Mental rehearsal acts to strengthen the neural connections …" at bounding box center [1309, 583] width 444 height 76
click at [1366, 545] on p "Reason why it work: Mental rehearsal acts to strengthen the neural connections …" at bounding box center [1309, 583] width 444 height 76
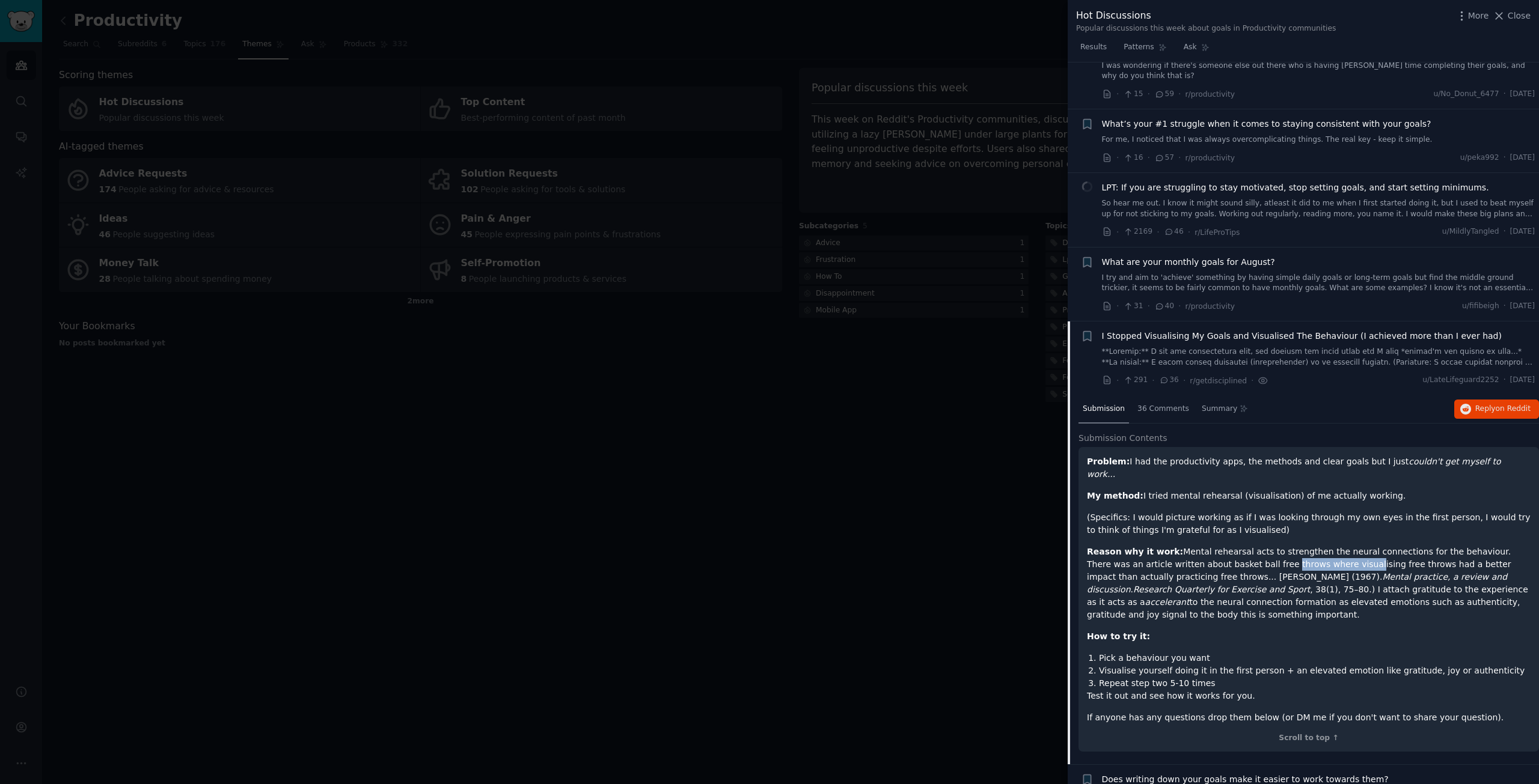
drag, startPoint x: 1222, startPoint y: 541, endPoint x: 1302, endPoint y: 543, distance: 80.0
click at [1296, 545] on p "Reason why it work: Mental rehearsal acts to strengthen the neural connections …" at bounding box center [1309, 583] width 444 height 76
click at [1342, 545] on p "Reason why it work: Mental rehearsal acts to strengthen the neural connections …" at bounding box center [1309, 583] width 444 height 76
drag, startPoint x: 1179, startPoint y: 554, endPoint x: 1249, endPoint y: 552, distance: 70.0
click at [1213, 553] on p "Reason why it work: Mental rehearsal acts to strengthen the neural connections …" at bounding box center [1309, 583] width 444 height 76
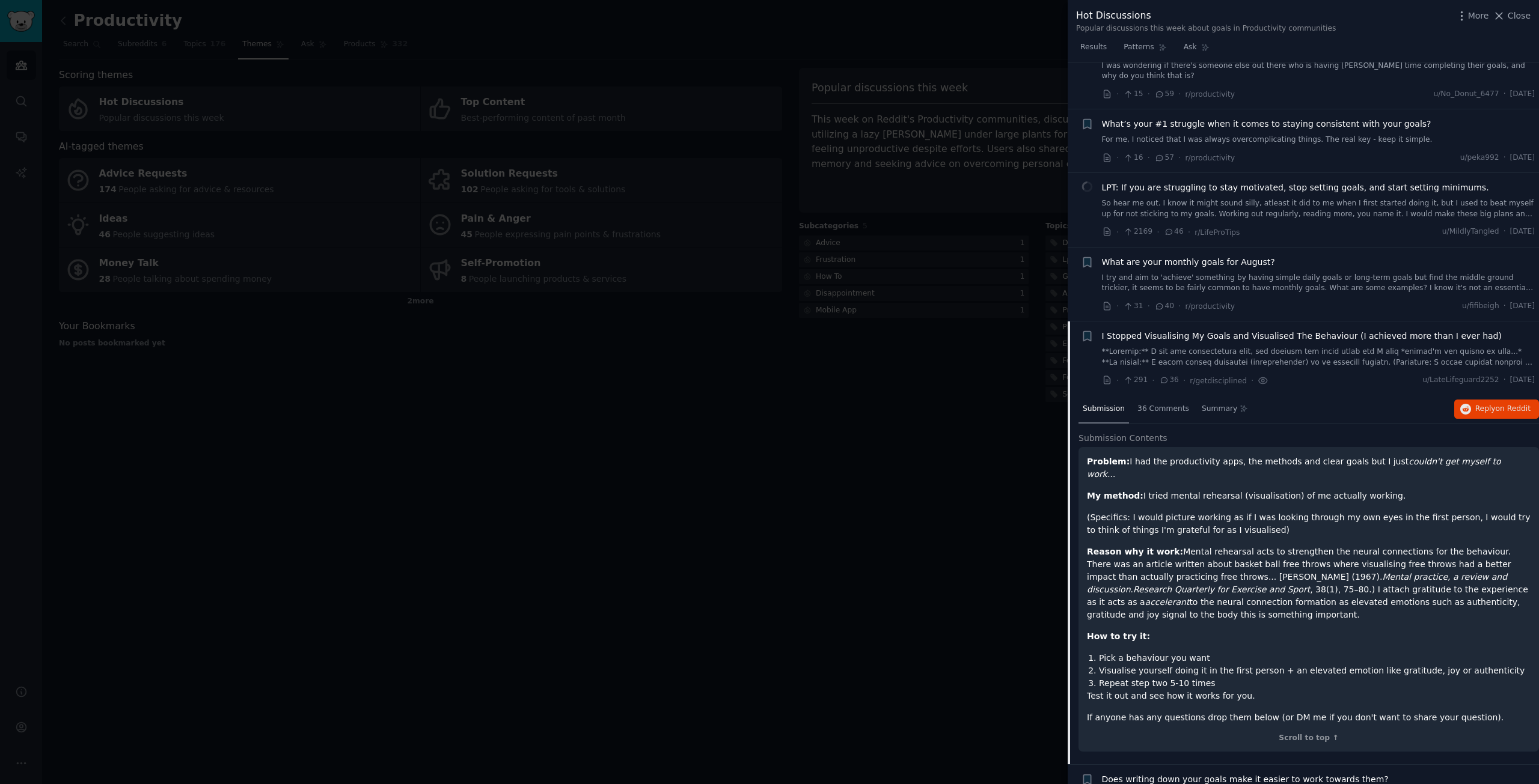
click at [1255, 572] on em "Mental practice, a review and discussion" at bounding box center [1297, 583] width 420 height 22
drag, startPoint x: 1203, startPoint y: 566, endPoint x: 1246, endPoint y: 565, distance: 43.0
click at [1238, 565] on p "Reason why it work: Mental rehearsal acts to strengthen the neural connections …" at bounding box center [1309, 583] width 444 height 76
click at [1271, 565] on p "Reason why it work: Mental rehearsal acts to strengthen the neural connections …" at bounding box center [1309, 583] width 444 height 76
drag, startPoint x: 1362, startPoint y: 564, endPoint x: 1418, endPoint y: 564, distance: 56.0
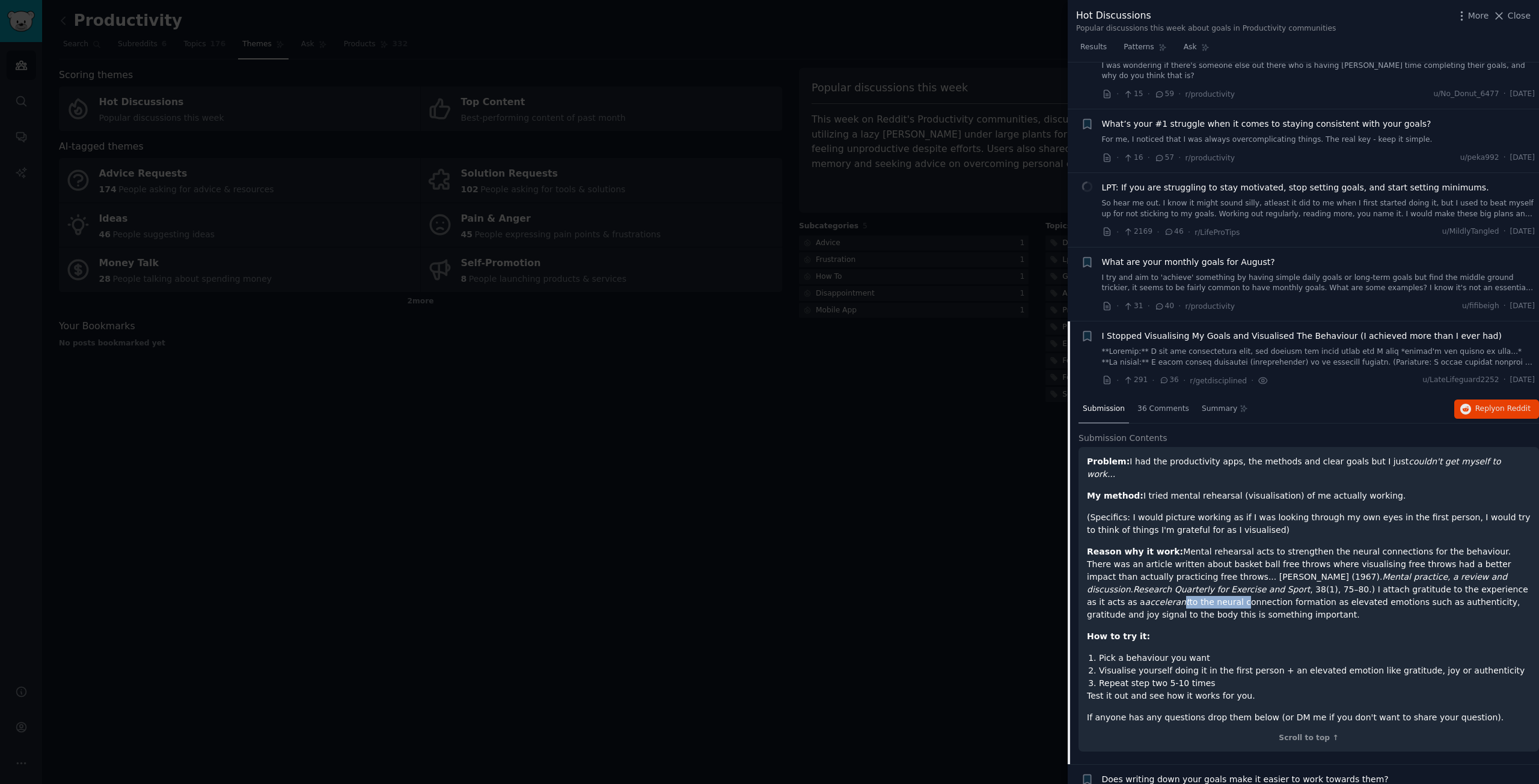
click at [1413, 564] on p "Reason why it work: Mental rehearsal acts to strengthen the neural connections …" at bounding box center [1309, 583] width 444 height 76
click at [1467, 564] on p "Reason why it work: Mental rehearsal acts to strengthen the neural connections …" at bounding box center [1309, 583] width 444 height 76
drag, startPoint x: 1230, startPoint y: 578, endPoint x: 1301, endPoint y: 581, distance: 71.1
click at [1279, 581] on p "Reason why it work: Mental rehearsal acts to strengthen the neural connections …" at bounding box center [1309, 583] width 444 height 76
click at [1330, 578] on p "Reason why it work: Mental rehearsal acts to strengthen the neural connections …" at bounding box center [1309, 583] width 444 height 76
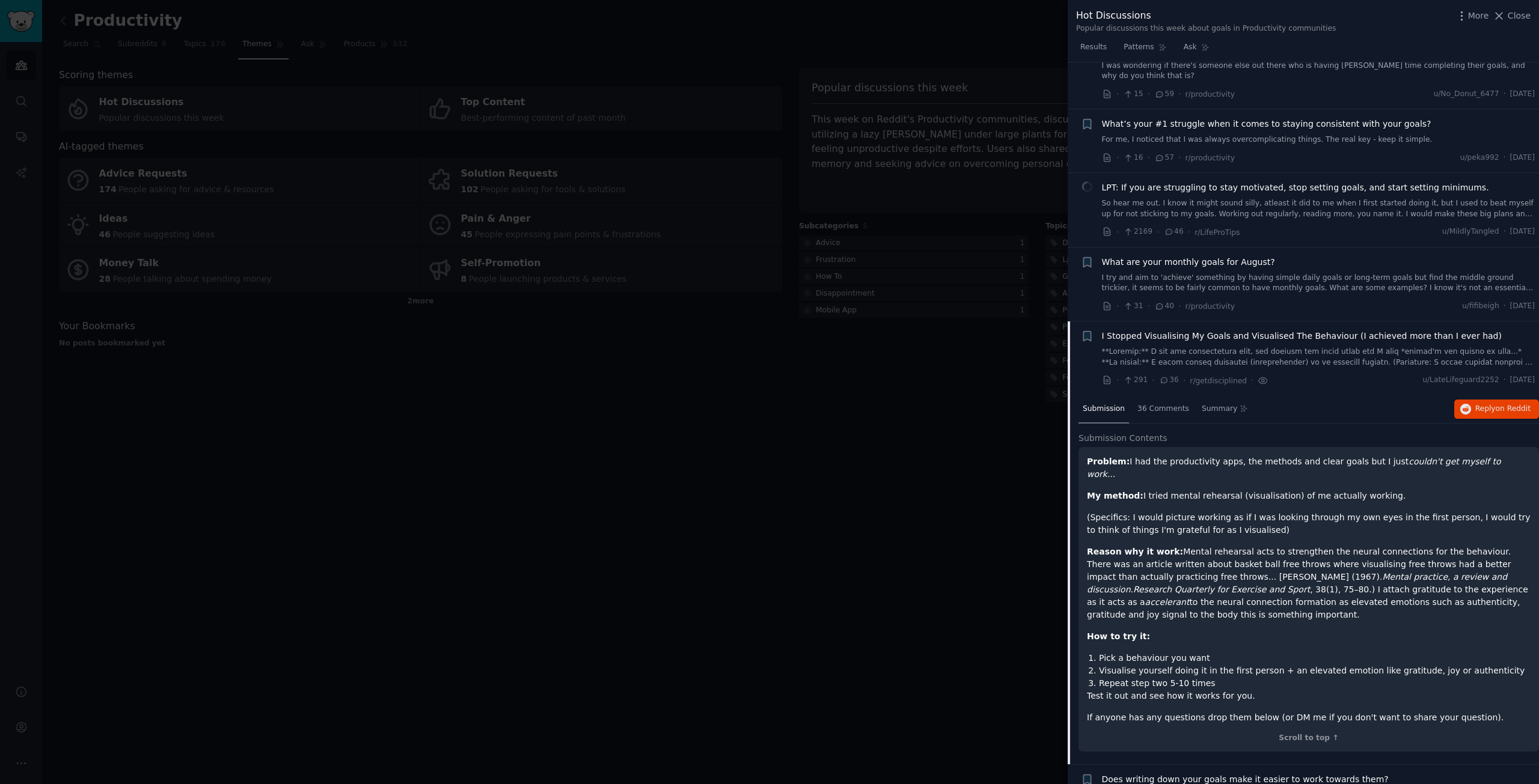
click at [1273, 330] on span "I Stopped Visualising My Goals and Visualised The Behaviour (I achieved more th…" at bounding box center [1301, 337] width 399 height 13
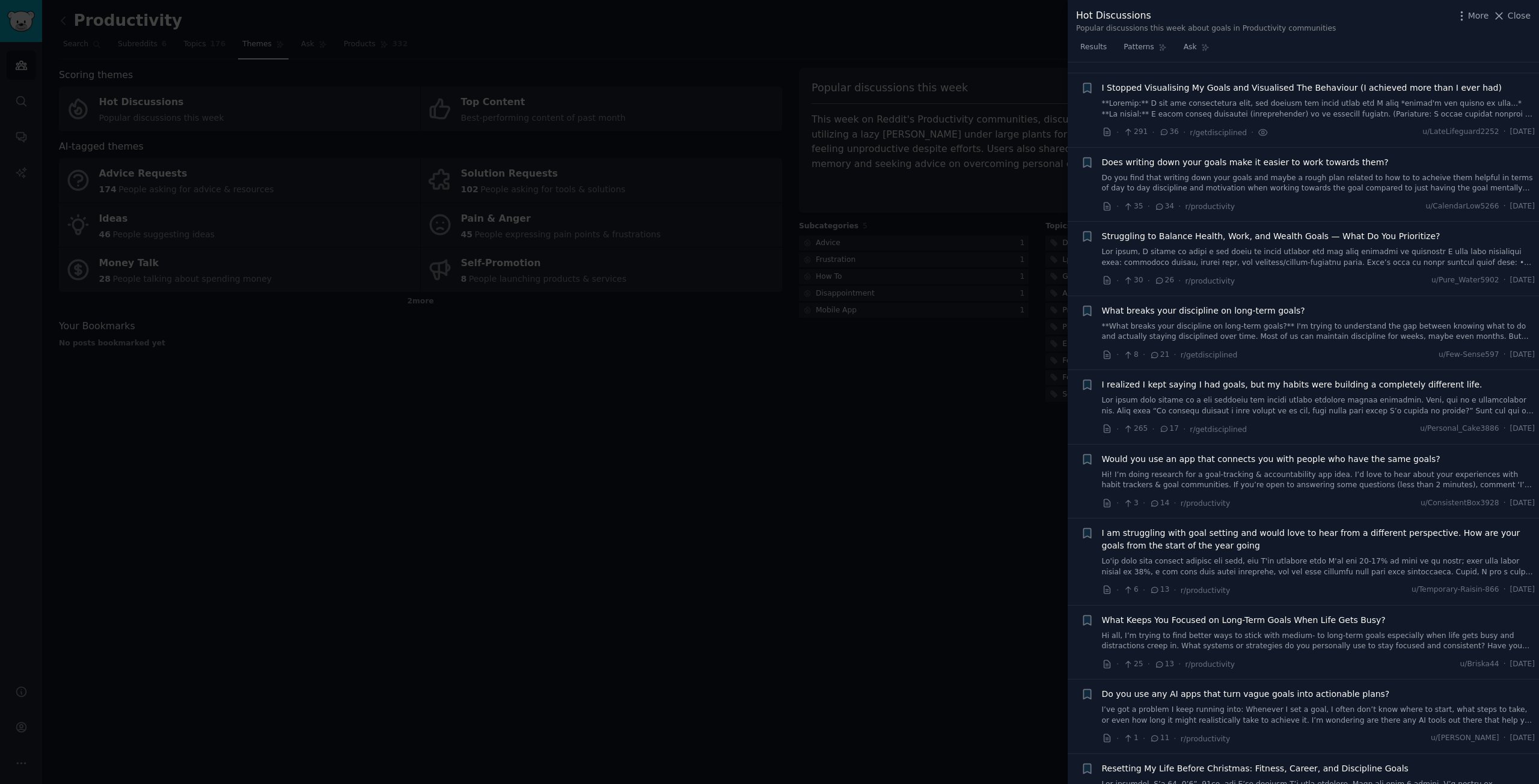
scroll to position [369, 0]
click at [1242, 305] on span "What breaks your discipline on long-term goals?" at bounding box center [1203, 311] width 203 height 13
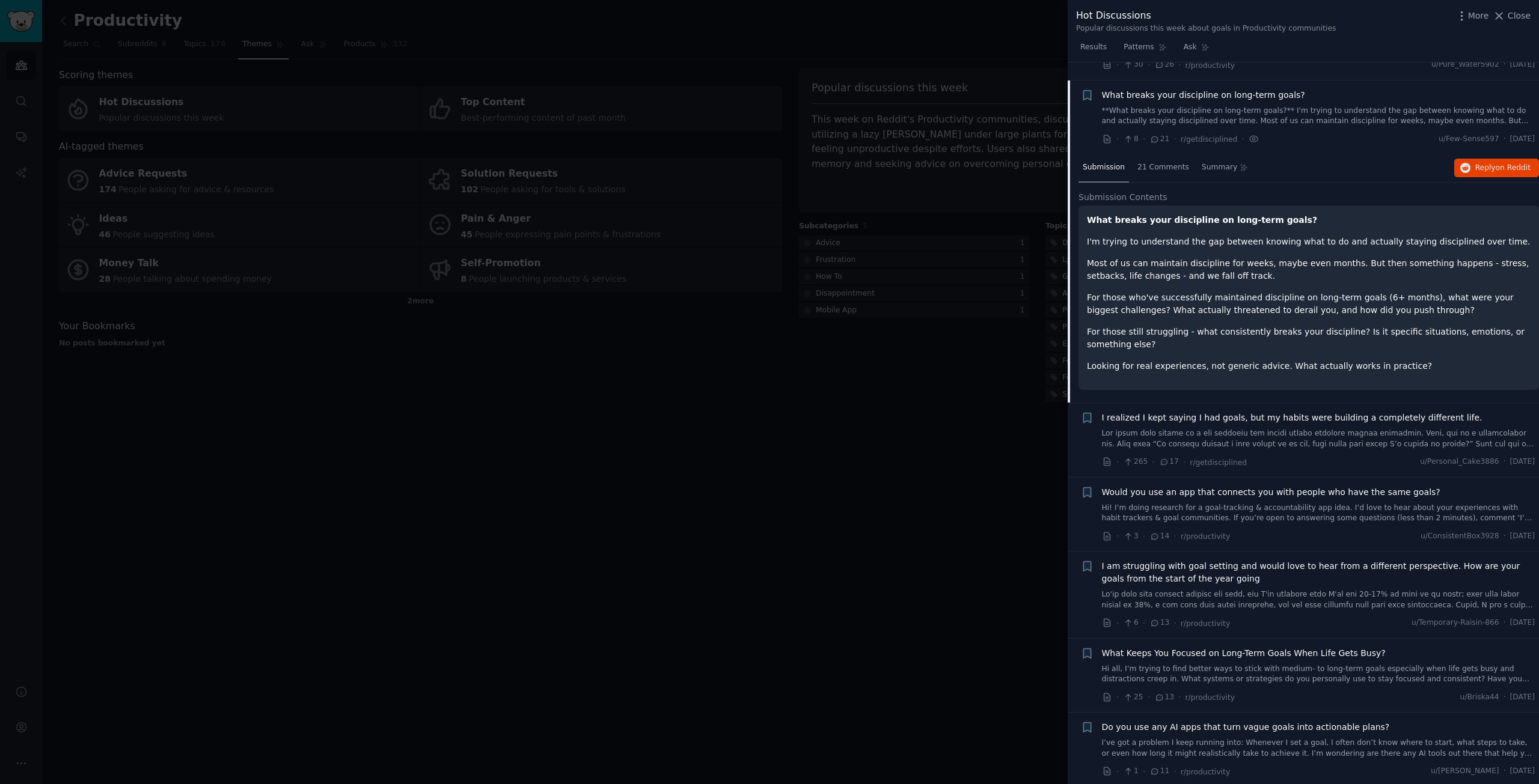
scroll to position [592, 0]
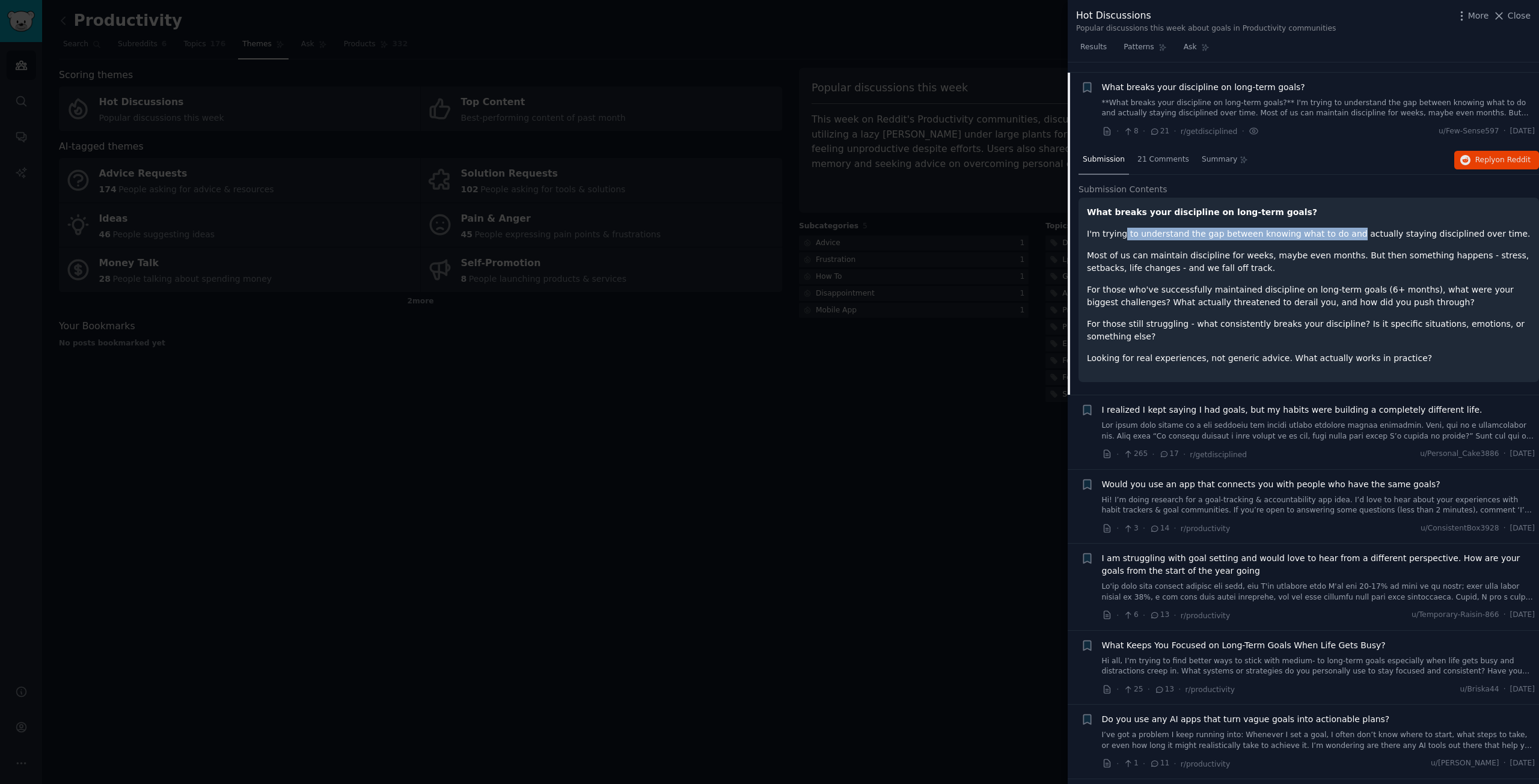
drag, startPoint x: 1132, startPoint y: 226, endPoint x: 1335, endPoint y: 224, distance: 203.0
click at [1335, 228] on p "I'm trying to understand the gap between knowing what to do and actually stayin…" at bounding box center [1309, 235] width 444 height 13
drag, startPoint x: 1169, startPoint y: 247, endPoint x: 1251, endPoint y: 247, distance: 82.0
click at [1251, 249] on p "Most of us can maintain discipline for weeks, maybe even months. But then somet…" at bounding box center [1309, 261] width 444 height 25
click at [1258, 249] on p "Most of us can maintain discipline for weeks, maybe even months. But then somet…" at bounding box center [1309, 261] width 444 height 25
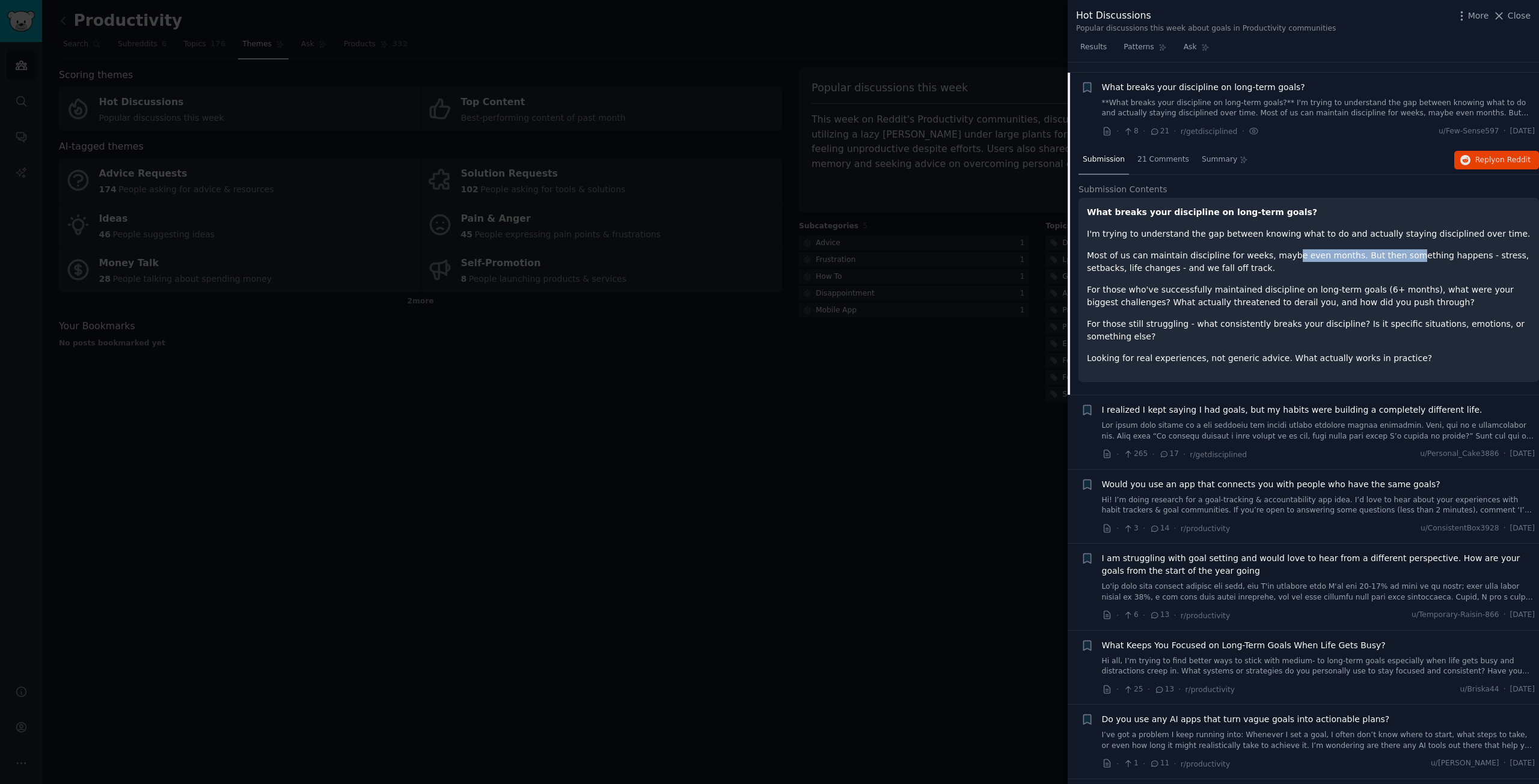
drag, startPoint x: 1287, startPoint y: 247, endPoint x: 1383, endPoint y: 247, distance: 96.0
click at [1383, 249] on p "Most of us can maintain discipline for weeks, maybe even months. But then somet…" at bounding box center [1309, 261] width 444 height 25
click at [1400, 249] on p "Most of us can maintain discipline for weeks, maybe even months. But then somet…" at bounding box center [1309, 261] width 444 height 25
drag, startPoint x: 1435, startPoint y: 247, endPoint x: 1462, endPoint y: 247, distance: 27.0
click at [1462, 249] on p "Most of us can maintain discipline for weeks, maybe even months. But then somet…" at bounding box center [1309, 261] width 444 height 25
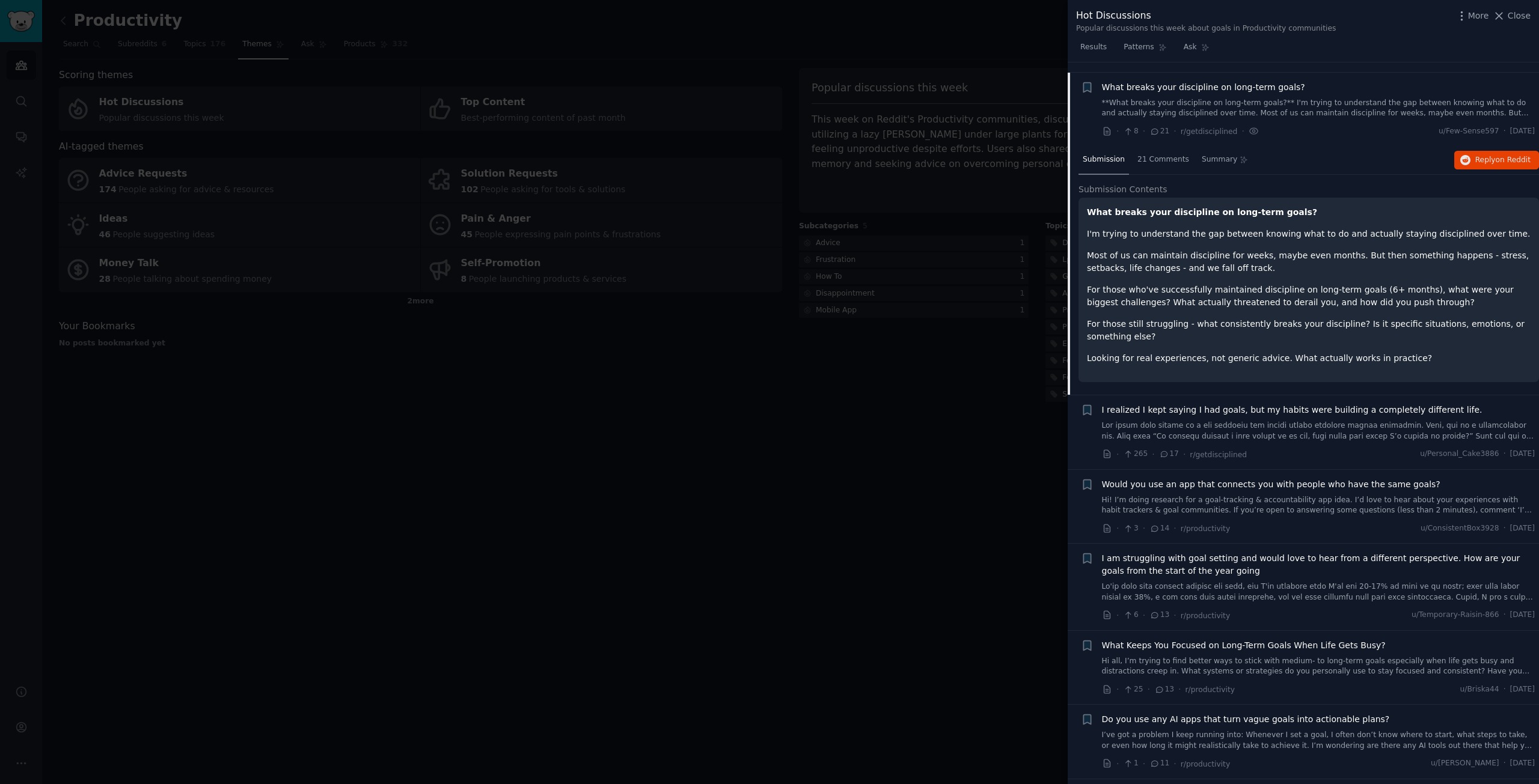
click at [1184, 284] on p "For those who've successfully maintained discipline on long-term goals (6+ mont…" at bounding box center [1309, 296] width 444 height 25
drag, startPoint x: 1161, startPoint y: 280, endPoint x: 1325, endPoint y: 279, distance: 164.0
click at [1289, 284] on p "For those who've successfully maintained discipline on long-term goals (6+ mont…" at bounding box center [1309, 296] width 444 height 25
drag, startPoint x: 1369, startPoint y: 279, endPoint x: 1386, endPoint y: 279, distance: 17.0
click at [1378, 284] on p "For those who've successfully maintained discipline on long-term goals (6+ mont…" at bounding box center [1309, 296] width 444 height 25
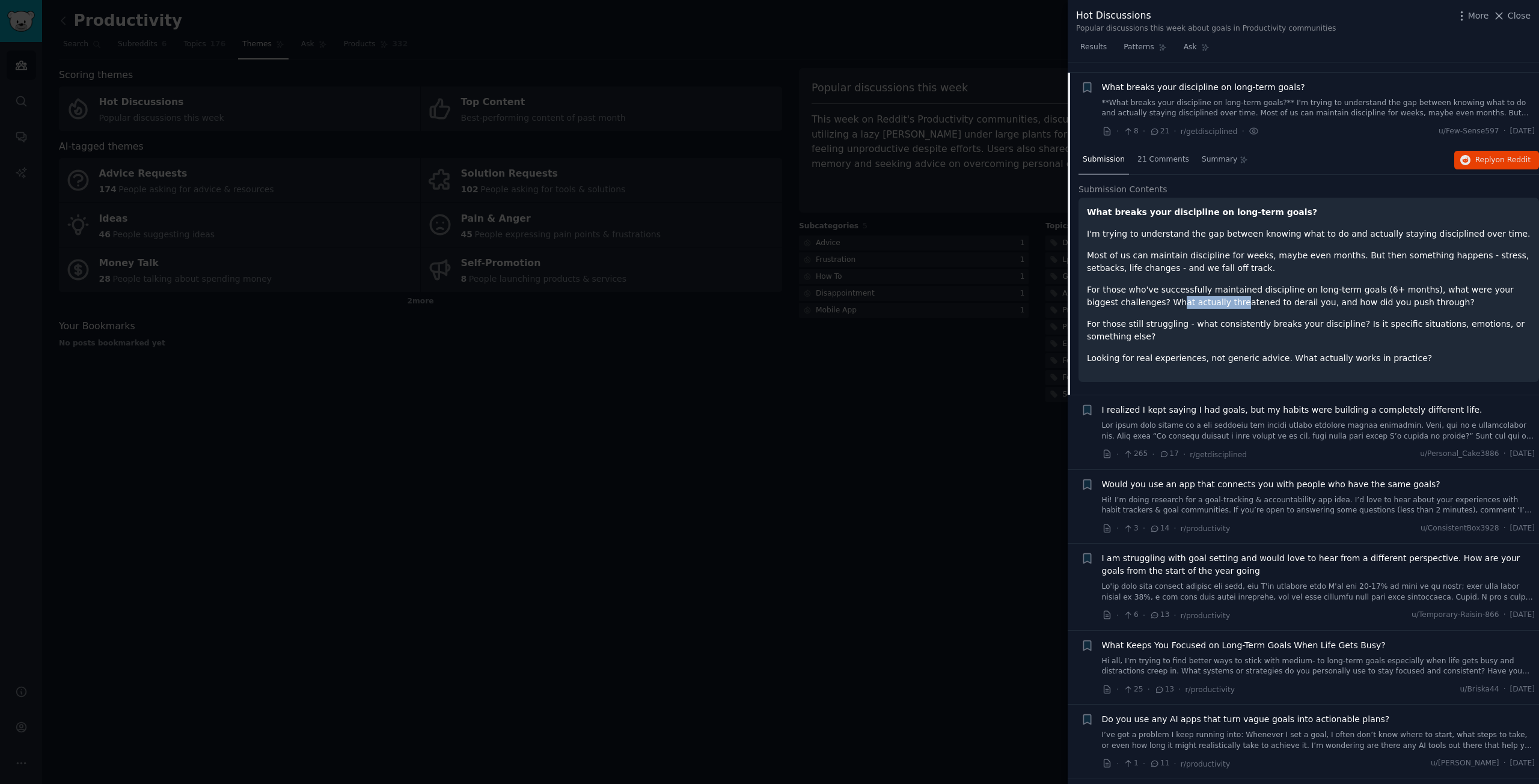
drag, startPoint x: 1145, startPoint y: 292, endPoint x: 1220, endPoint y: 295, distance: 75.1
click at [1205, 294] on p "For those who've successfully maintained discipline on long-term goals (6+ mont…" at bounding box center [1309, 296] width 444 height 25
click at [1256, 295] on p "For those who've successfully maintained discipline on long-term goals (6+ mont…" at bounding box center [1309, 296] width 444 height 25
drag, startPoint x: 1175, startPoint y: 316, endPoint x: 1228, endPoint y: 314, distance: 53.0
click at [1209, 318] on p "For those still struggling - what consistently breaks your discipline? Is it sp…" at bounding box center [1309, 330] width 444 height 25
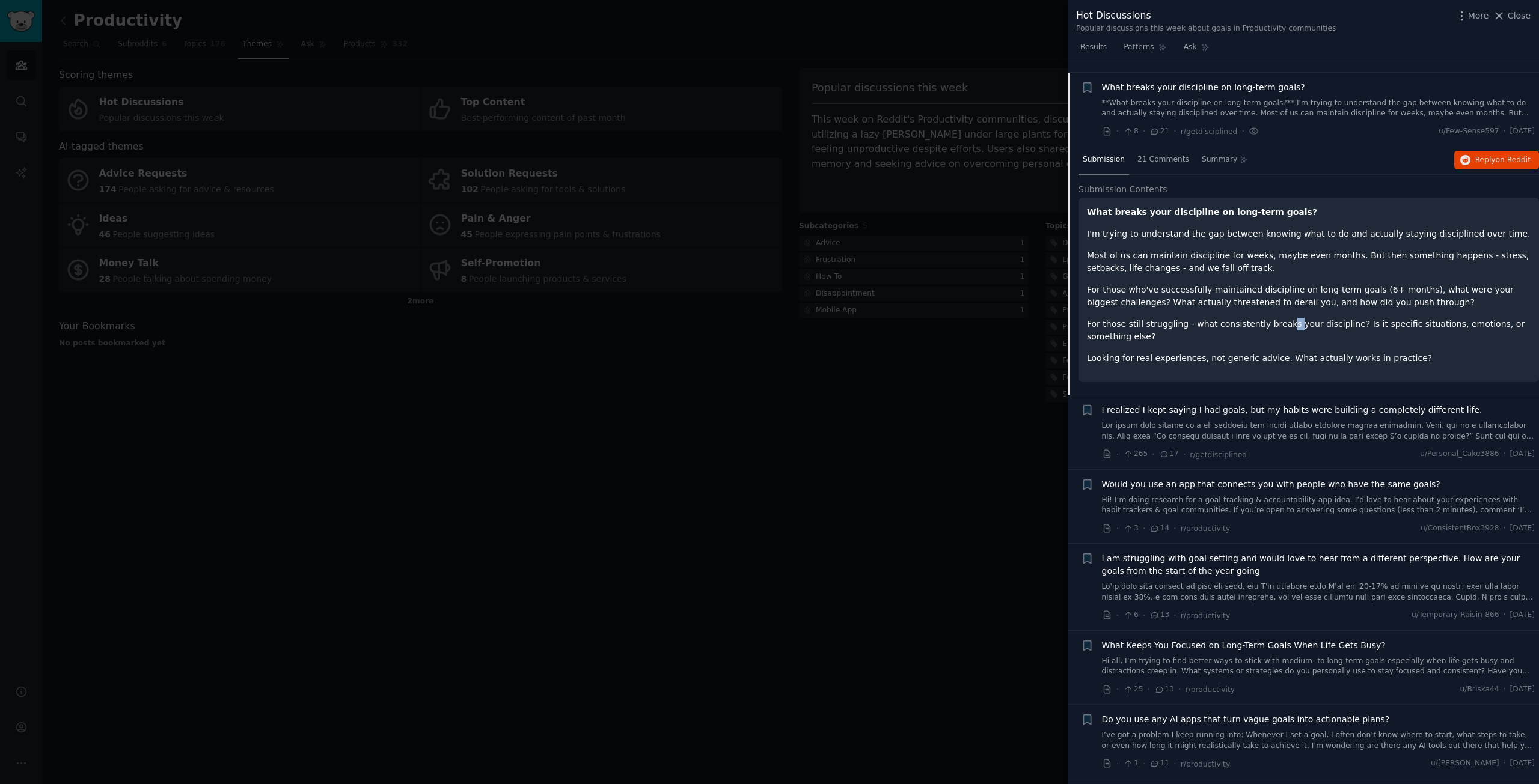
drag, startPoint x: 1278, startPoint y: 314, endPoint x: 1283, endPoint y: 313, distance: 5.1
click at [1278, 318] on p "For those still struggling - what consistently breaks your discipline? Is it sp…" at bounding box center [1309, 330] width 444 height 25
drag, startPoint x: 1369, startPoint y: 312, endPoint x: 1388, endPoint y: 312, distance: 19.0
click at [1384, 318] on p "For those still struggling - what consistently breaks your discipline? Is it sp…" at bounding box center [1309, 330] width 444 height 25
click at [1438, 318] on p "For those still struggling - what consistently breaks your discipline? Is it sp…" at bounding box center [1309, 330] width 444 height 25
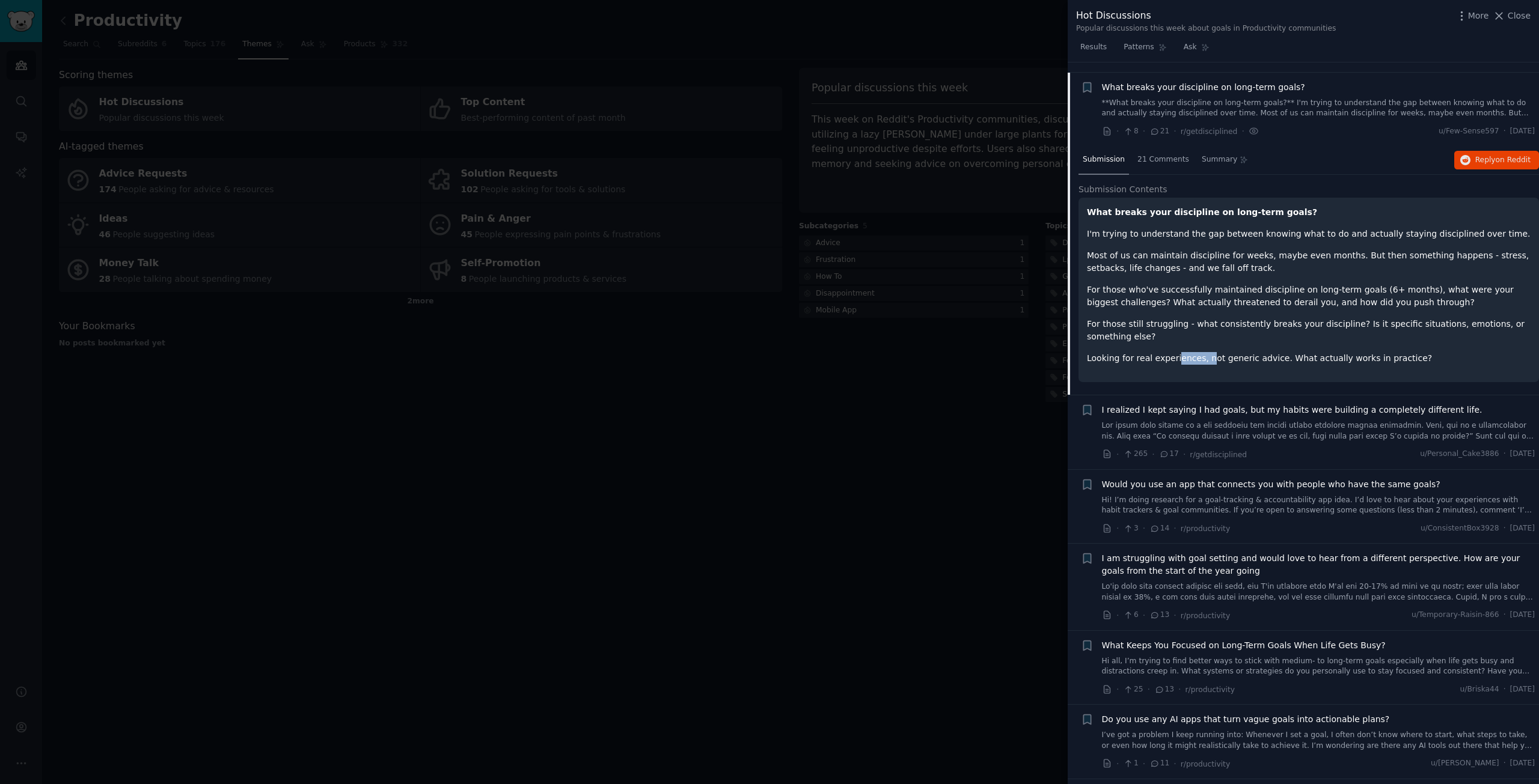
drag, startPoint x: 1173, startPoint y: 347, endPoint x: 1232, endPoint y: 349, distance: 59.0
click at [1218, 352] on p "Looking for real experiences, not generic advice. What actually works in practi…" at bounding box center [1309, 358] width 444 height 13
drag, startPoint x: 1297, startPoint y: 348, endPoint x: 1306, endPoint y: 344, distance: 9.8
click at [1298, 352] on p "Looking for real experiences, not generic advice. What actually works in practi…" at bounding box center [1309, 358] width 444 height 13
